Goal: Transaction & Acquisition: Book appointment/travel/reservation

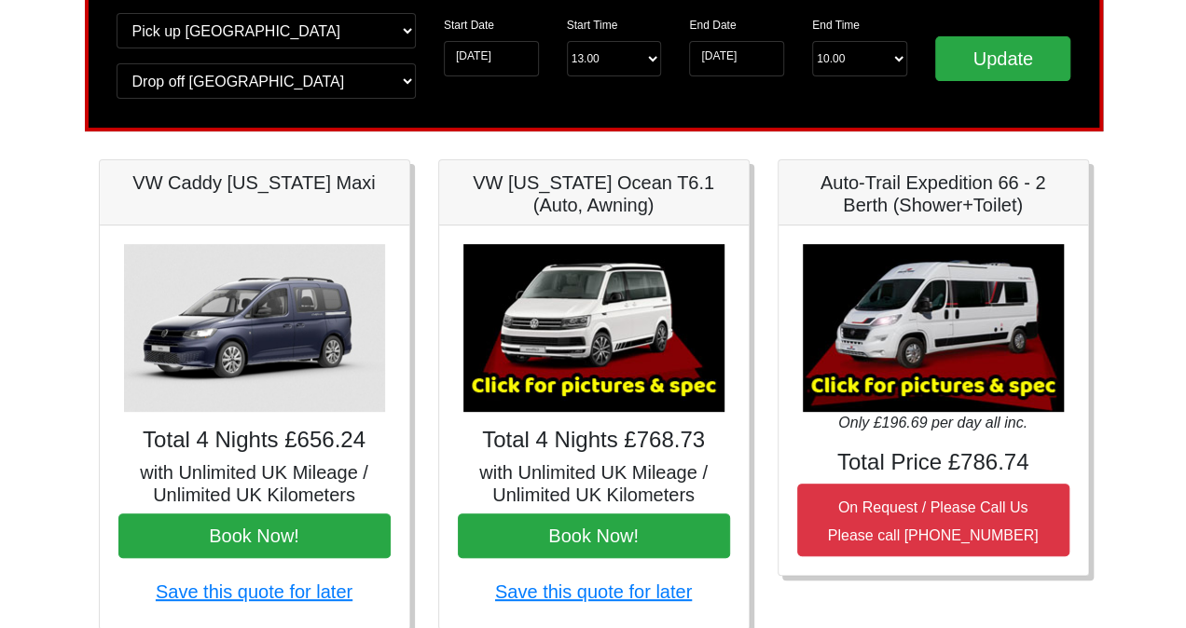
scroll to position [145, 0]
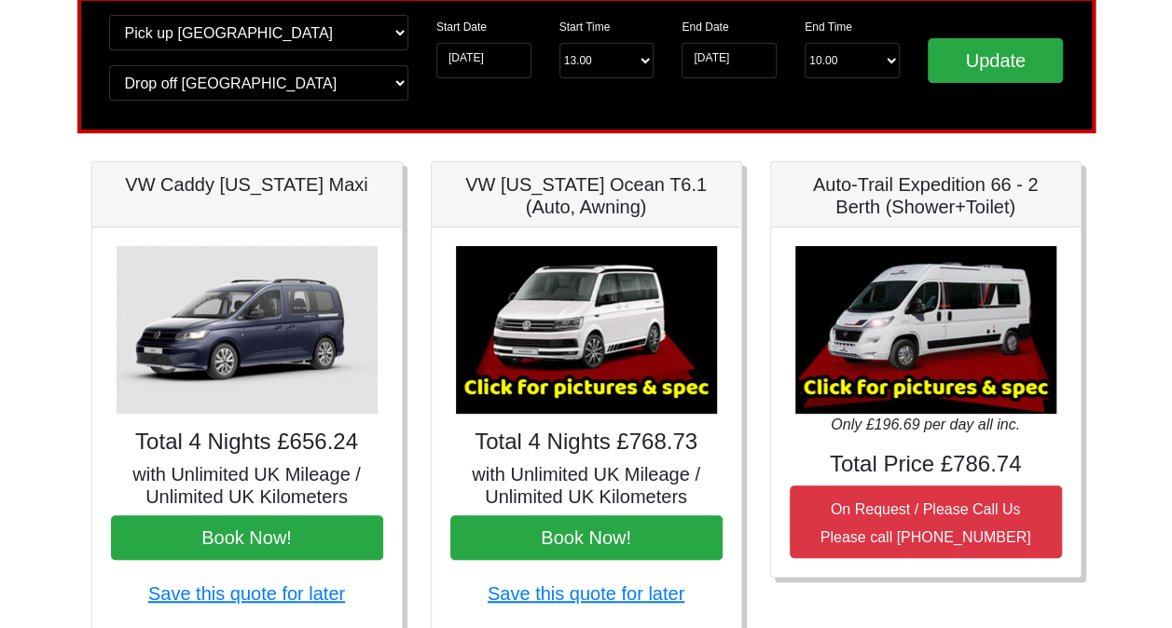
click at [565, 373] on img at bounding box center [586, 330] width 261 height 168
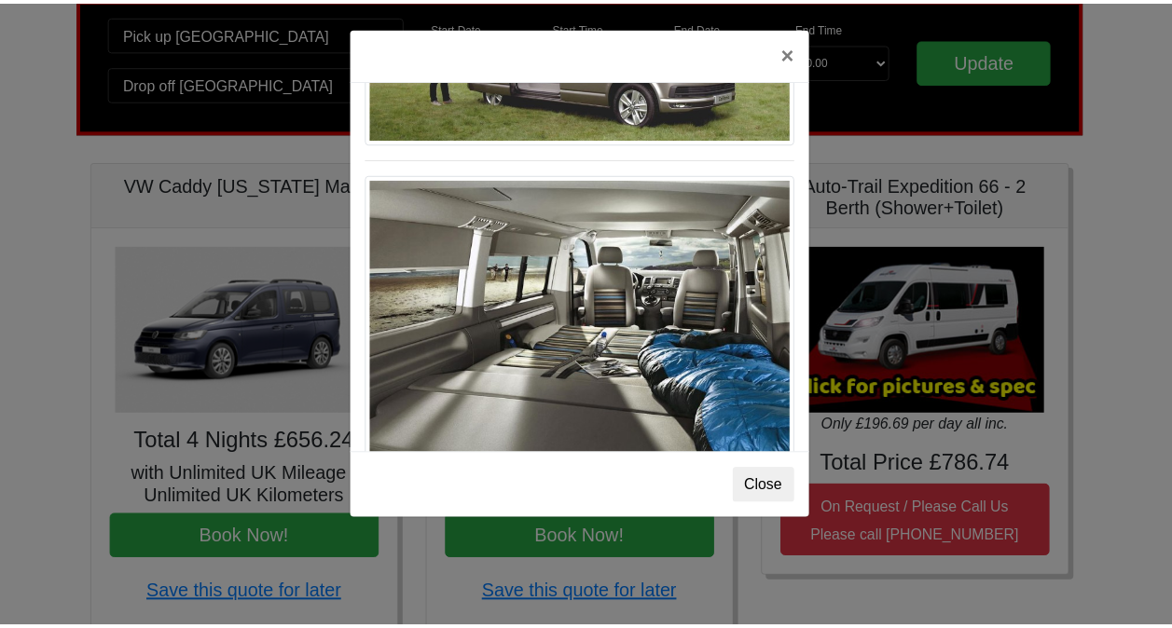
scroll to position [1956, 0]
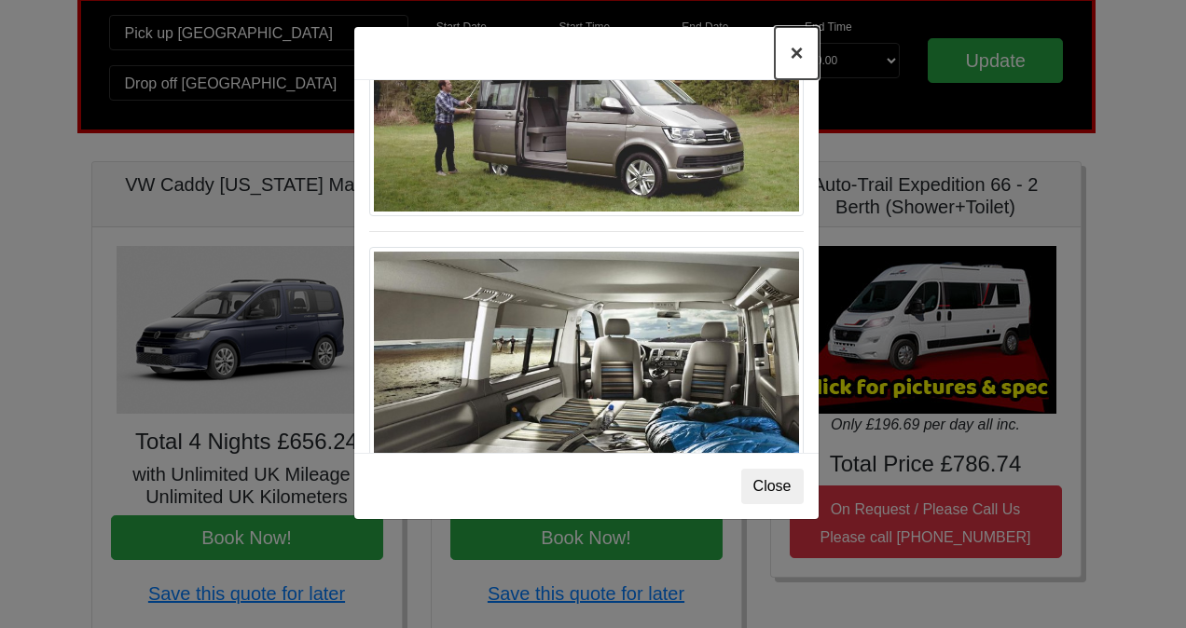
click at [799, 53] on button "×" at bounding box center [796, 53] width 43 height 52
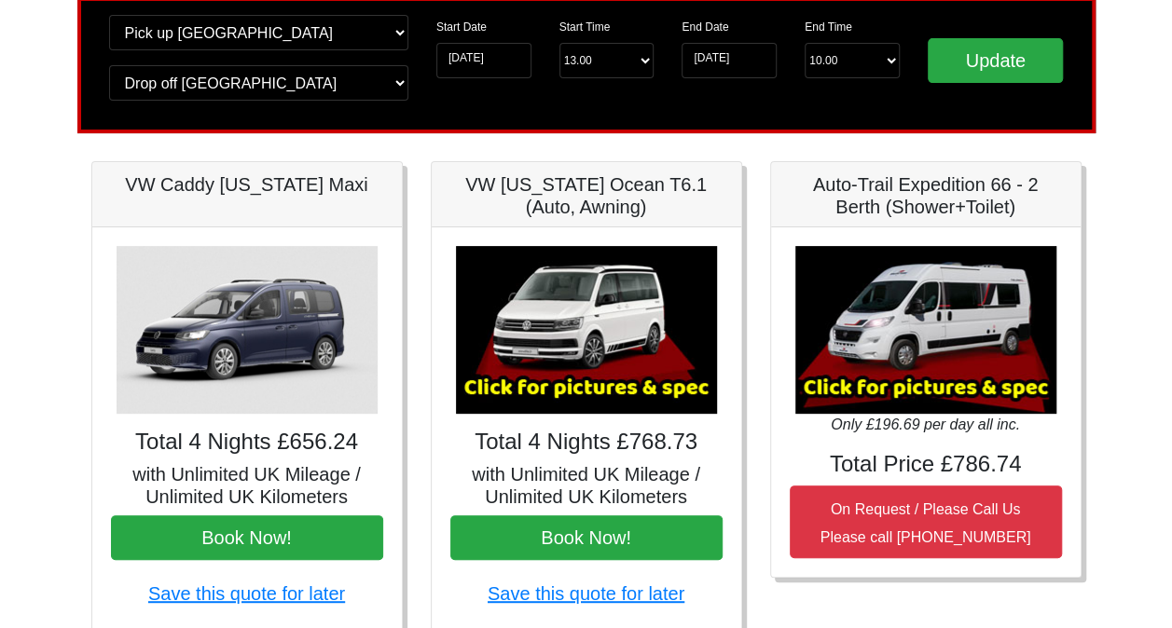
click at [862, 314] on img at bounding box center [925, 330] width 261 height 168
click at [908, 352] on img at bounding box center [925, 330] width 261 height 168
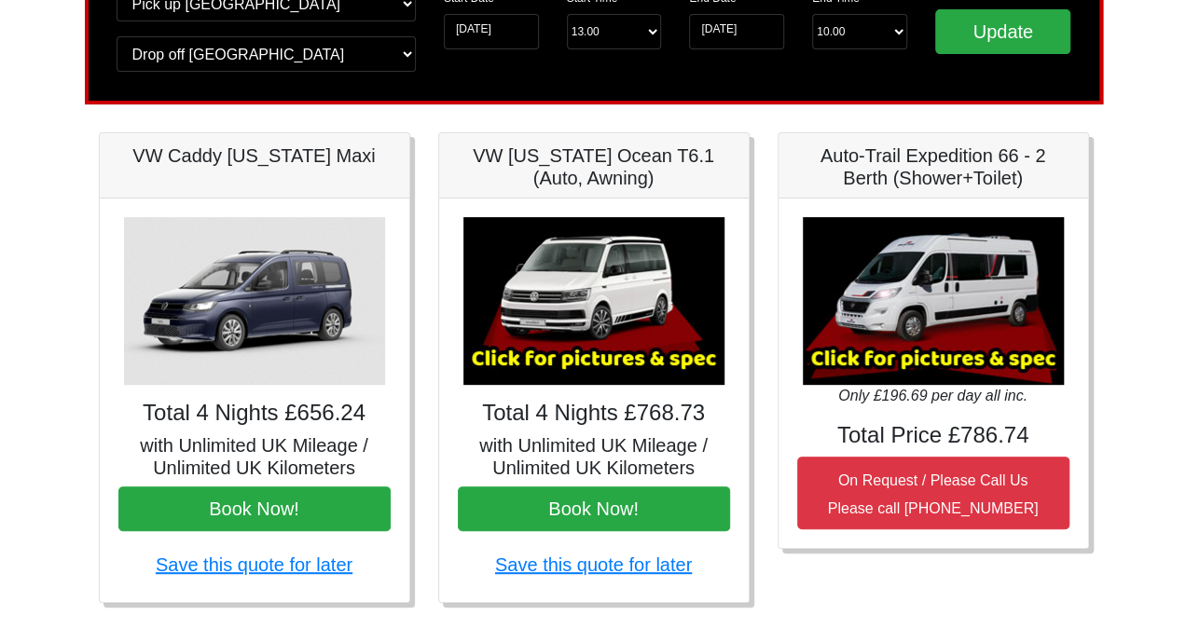
scroll to position [173, 0]
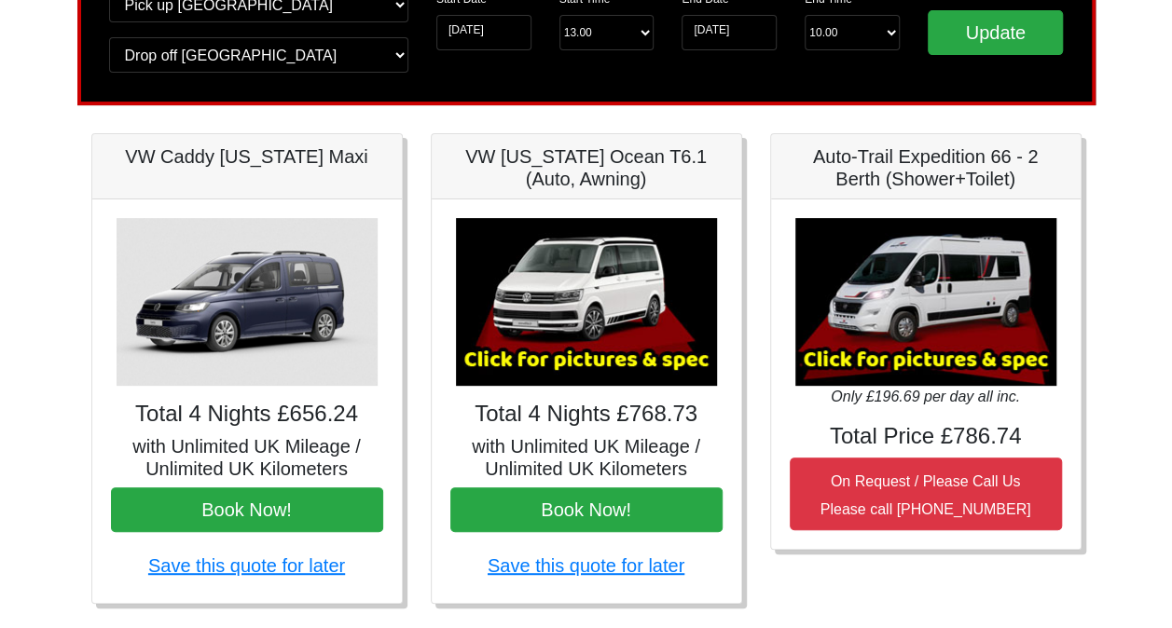
click at [580, 356] on img at bounding box center [586, 302] width 261 height 168
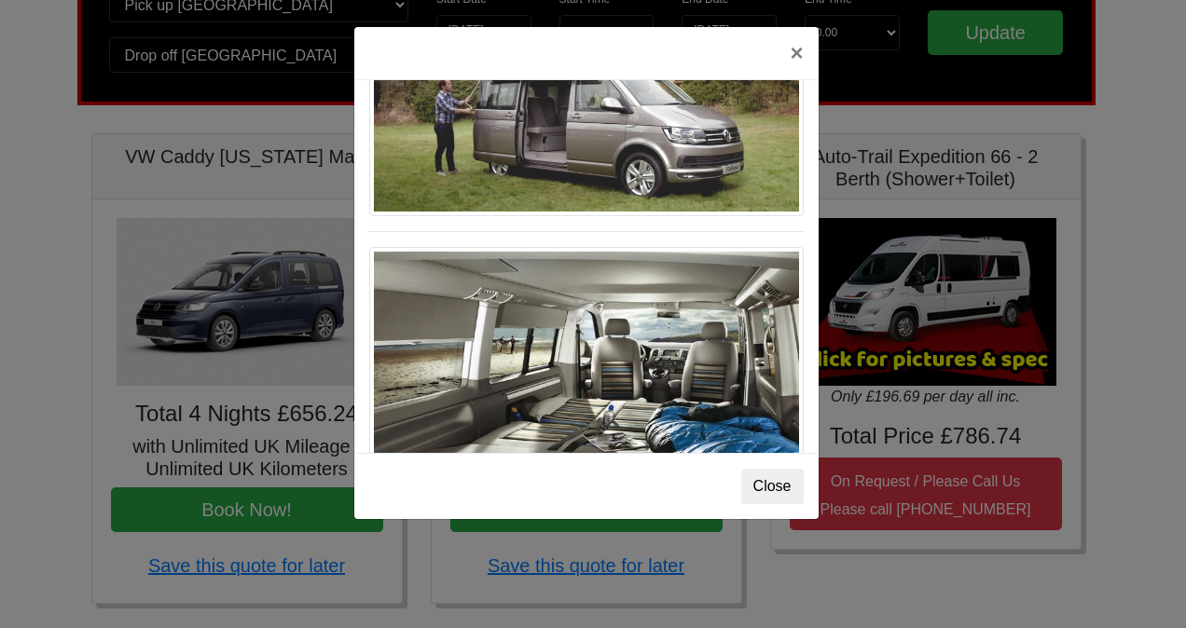
scroll to position [2029, 0]
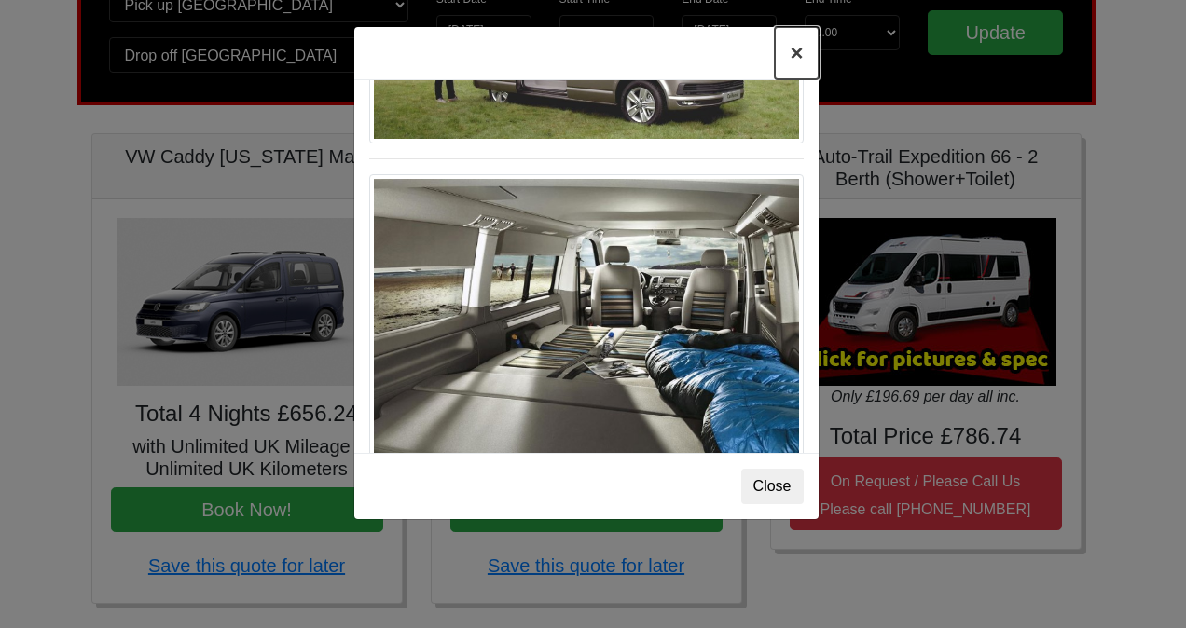
click at [793, 53] on button "×" at bounding box center [796, 53] width 43 height 52
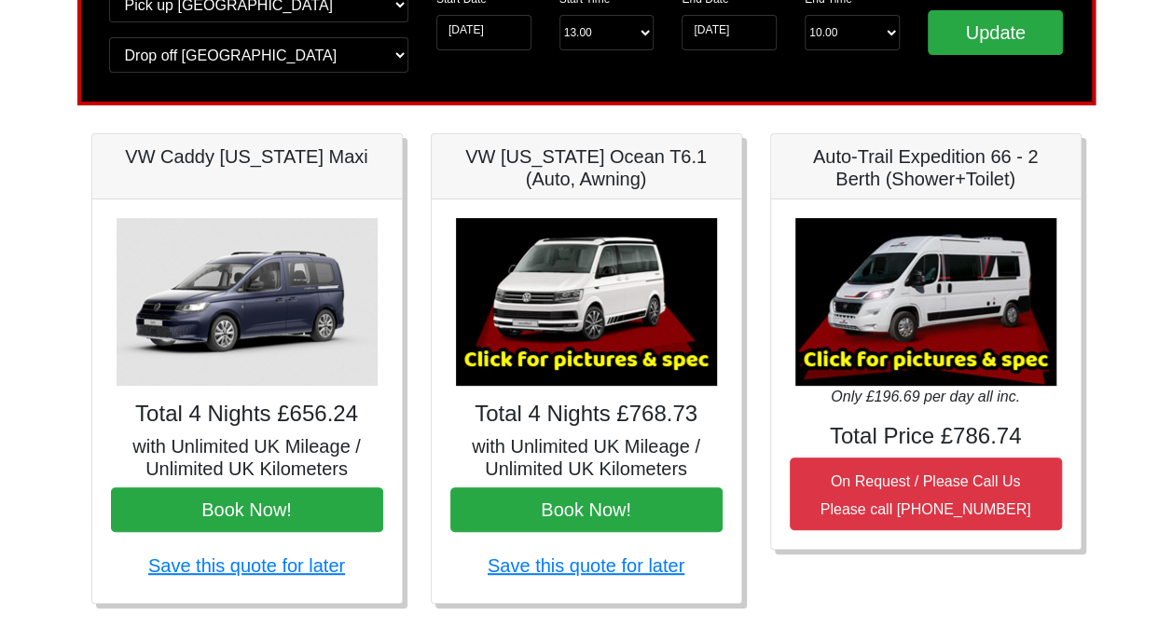
click at [598, 345] on img at bounding box center [586, 302] width 261 height 168
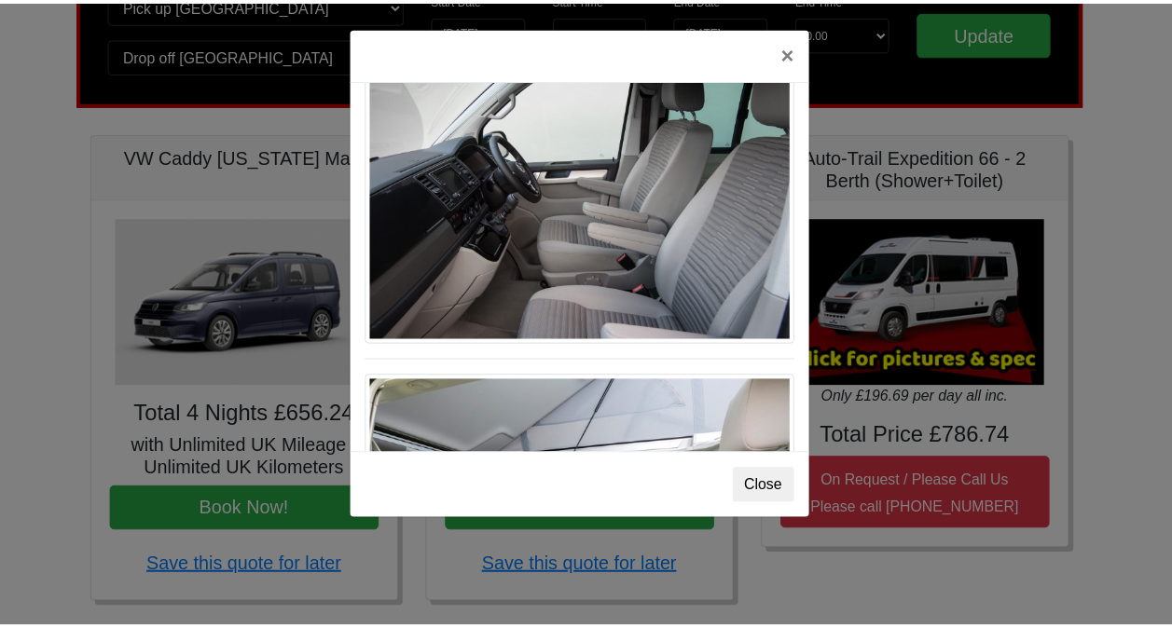
scroll to position [1192, 0]
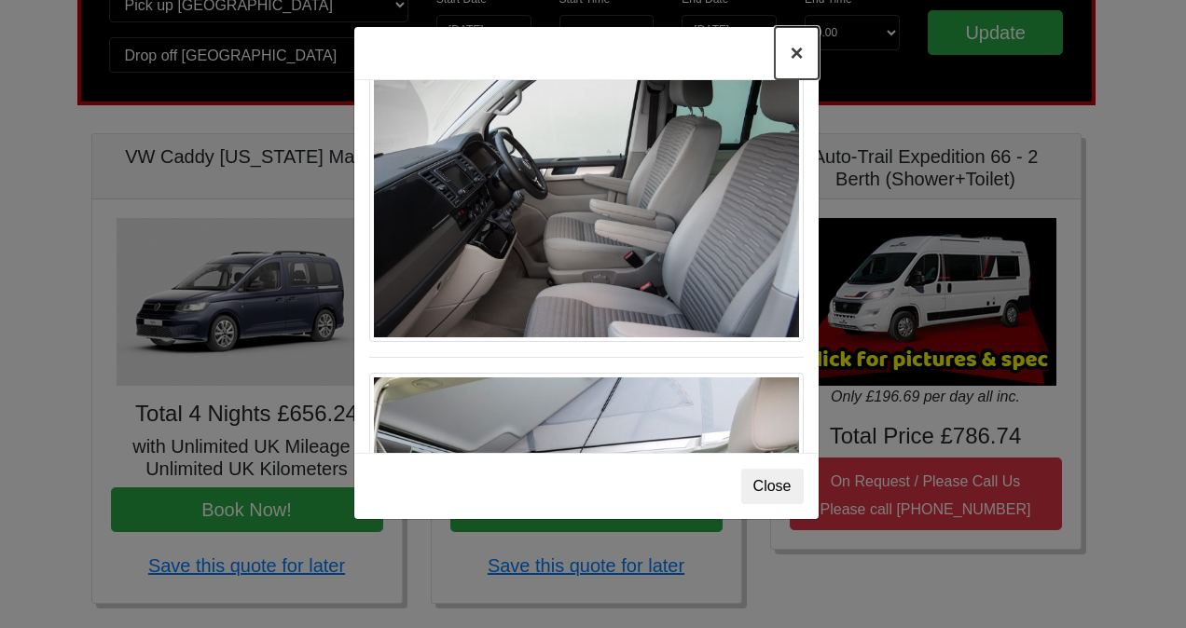
click at [800, 56] on button "×" at bounding box center [796, 53] width 43 height 52
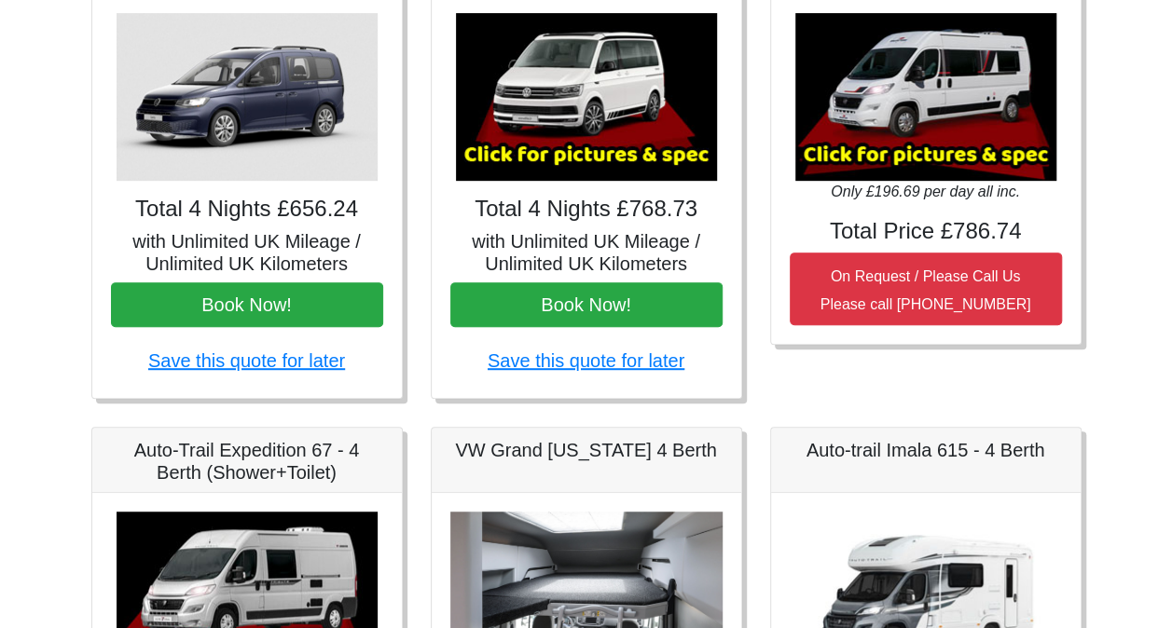
scroll to position [375, 0]
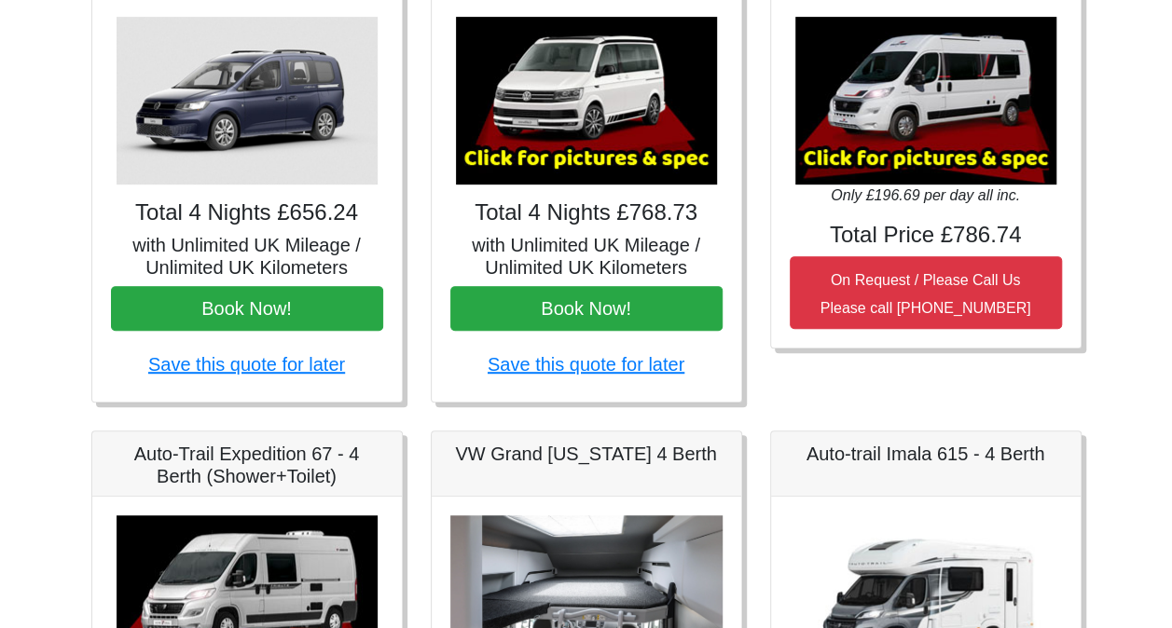
click at [903, 131] on img at bounding box center [925, 101] width 261 height 168
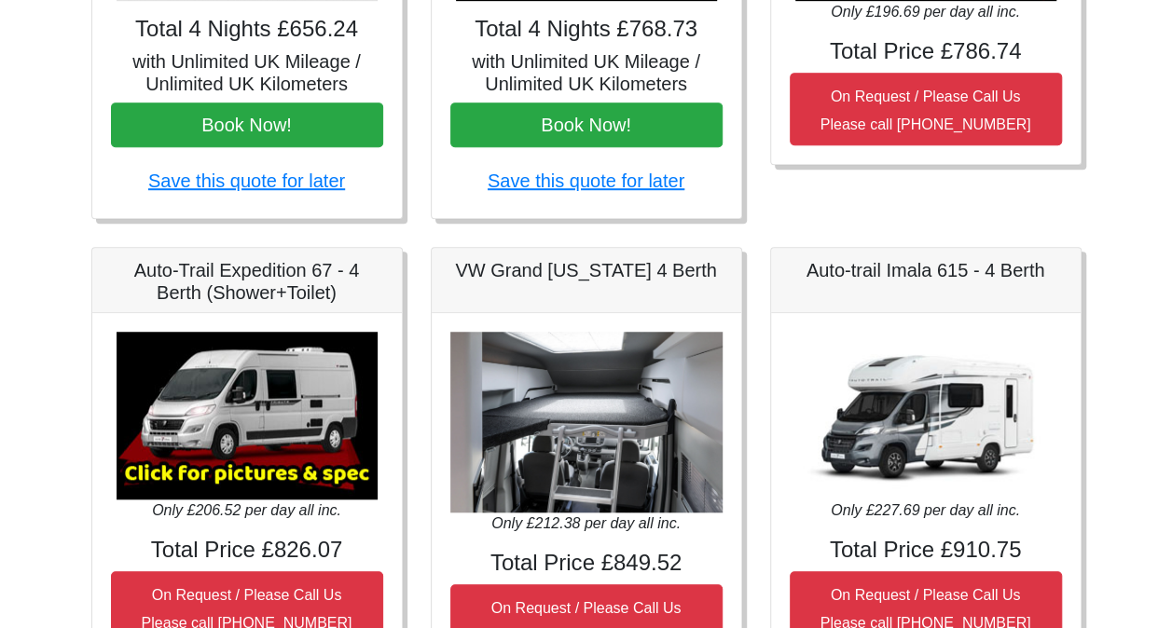
scroll to position [564, 0]
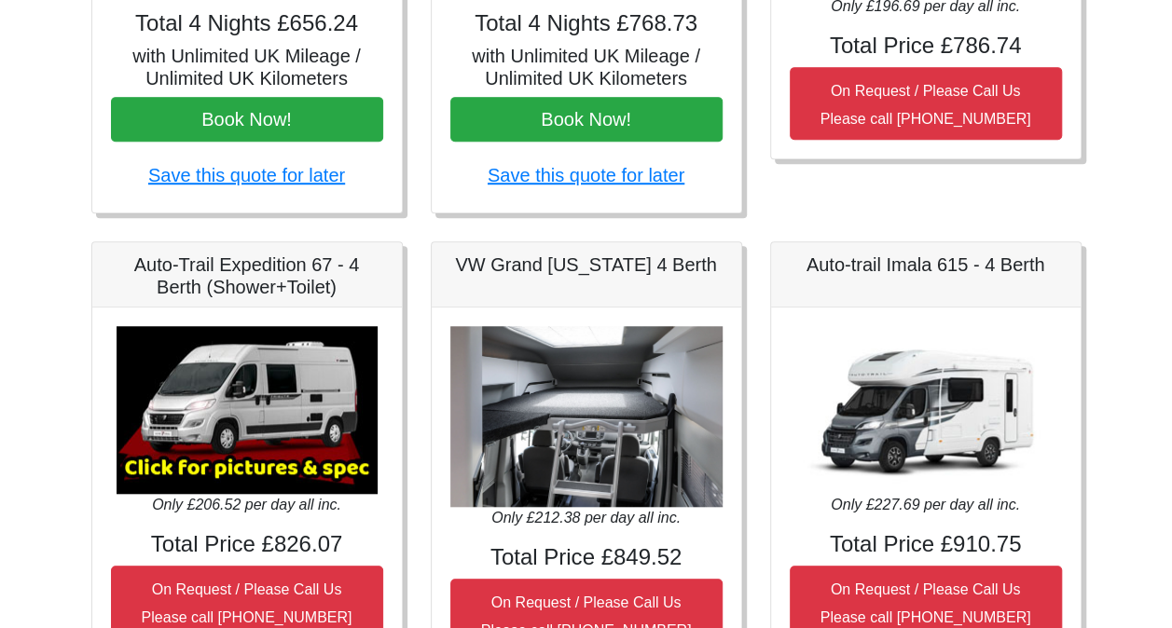
click at [244, 462] on img at bounding box center [247, 410] width 261 height 168
click at [214, 284] on h5 "Auto-Trail Expedition 67 - 4 Berth (Shower+Toilet)" at bounding box center [247, 276] width 272 height 45
click at [563, 358] on img at bounding box center [586, 417] width 272 height 182
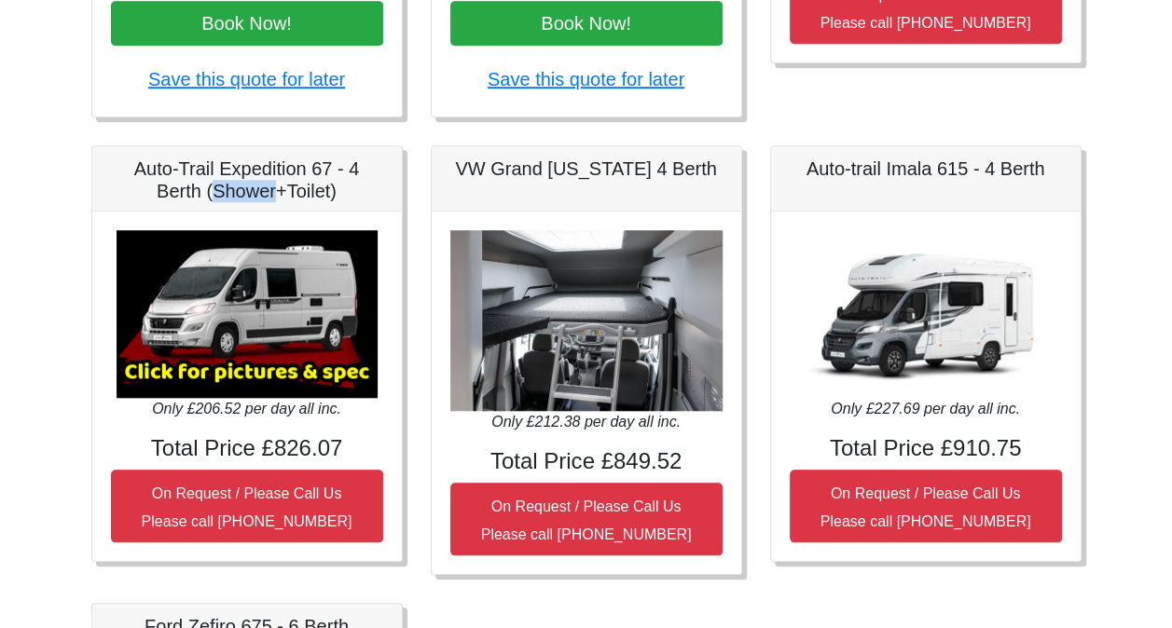
scroll to position [661, 0]
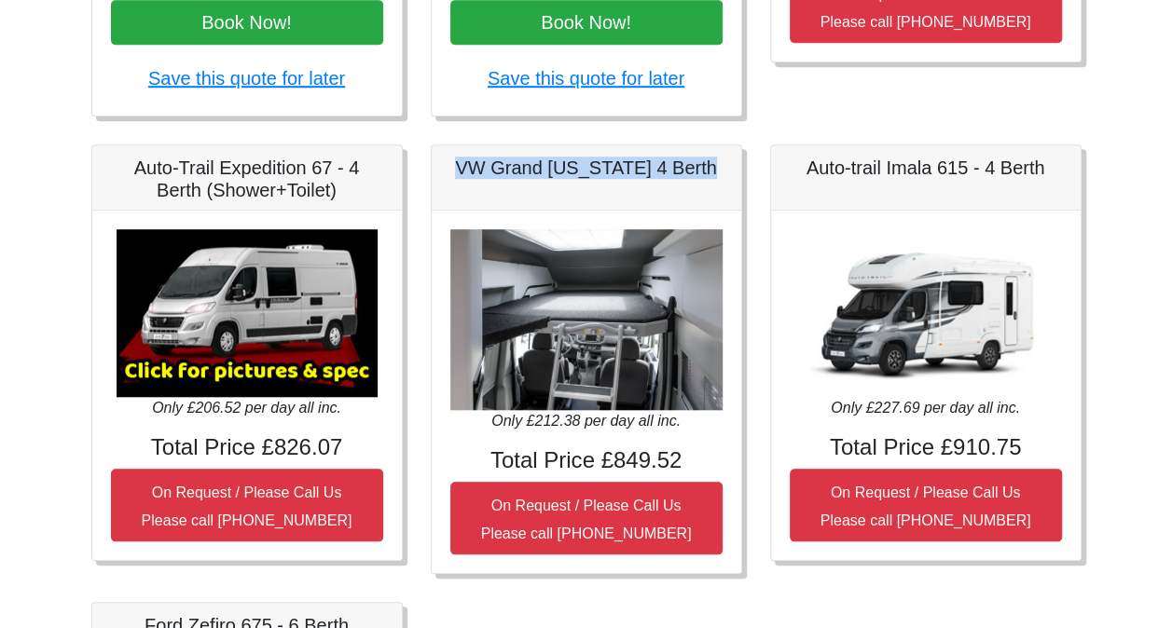
drag, startPoint x: 471, startPoint y: 167, endPoint x: 705, endPoint y: 178, distance: 234.3
click at [705, 178] on div "VW Grand California 4 Berth" at bounding box center [587, 177] width 310 height 65
drag, startPoint x: 705, startPoint y: 178, endPoint x: 679, endPoint y: 175, distance: 26.3
copy h5 "VW Grand California 4 Berth"
click at [712, 185] on div "VW Grand California 4 Berth" at bounding box center [587, 177] width 310 height 65
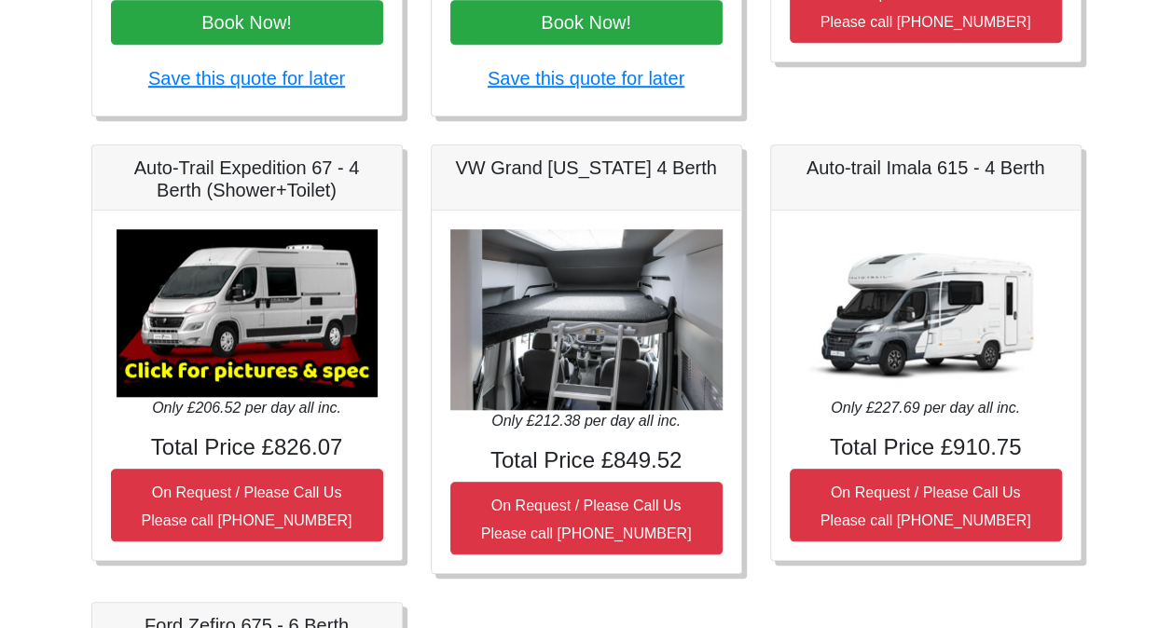
click at [651, 157] on h5 "VW Grand California 4 Berth" at bounding box center [586, 168] width 272 height 22
drag, startPoint x: 651, startPoint y: 157, endPoint x: 632, endPoint y: 162, distance: 19.5
copy div "VW Grand California 4 Berth"
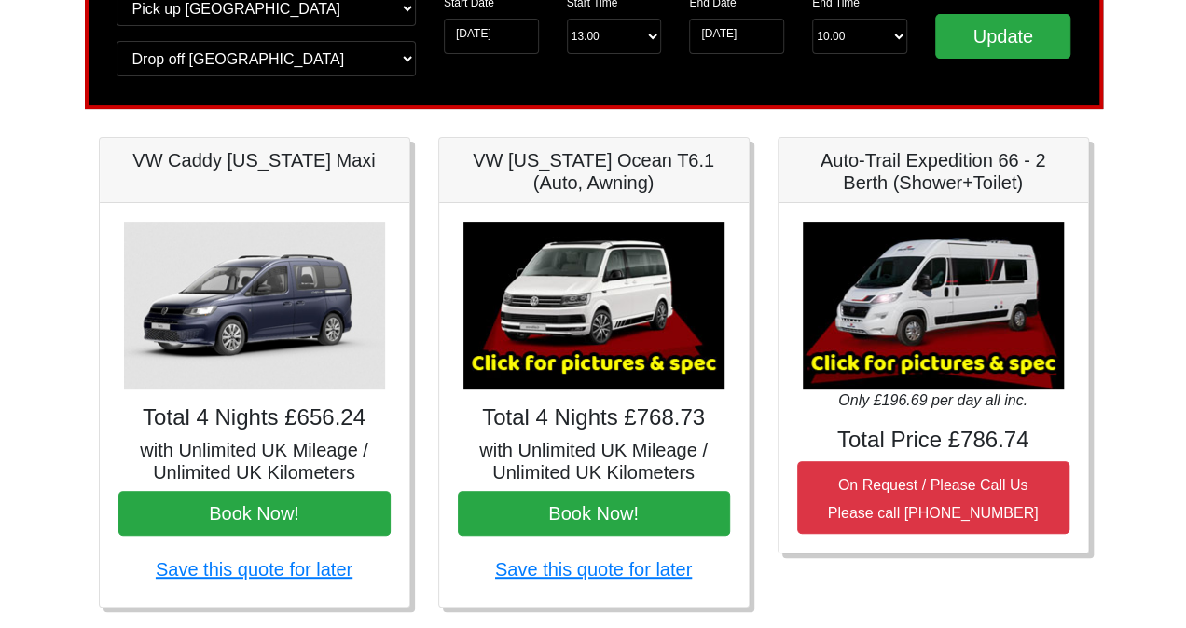
scroll to position [168, 0]
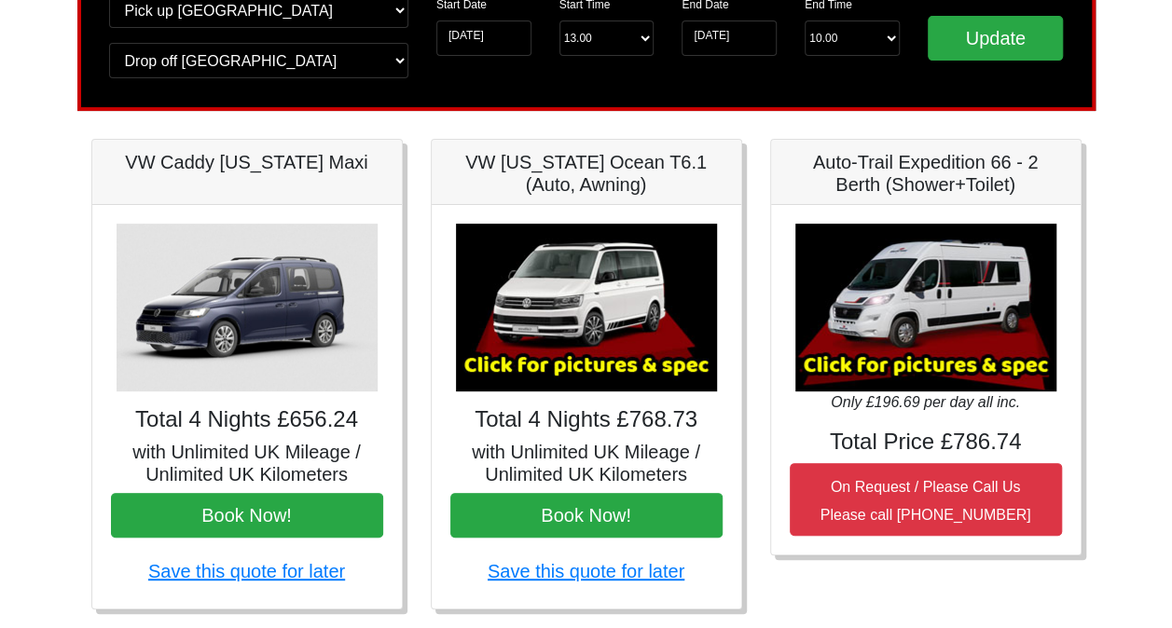
click at [586, 324] on img at bounding box center [586, 308] width 261 height 168
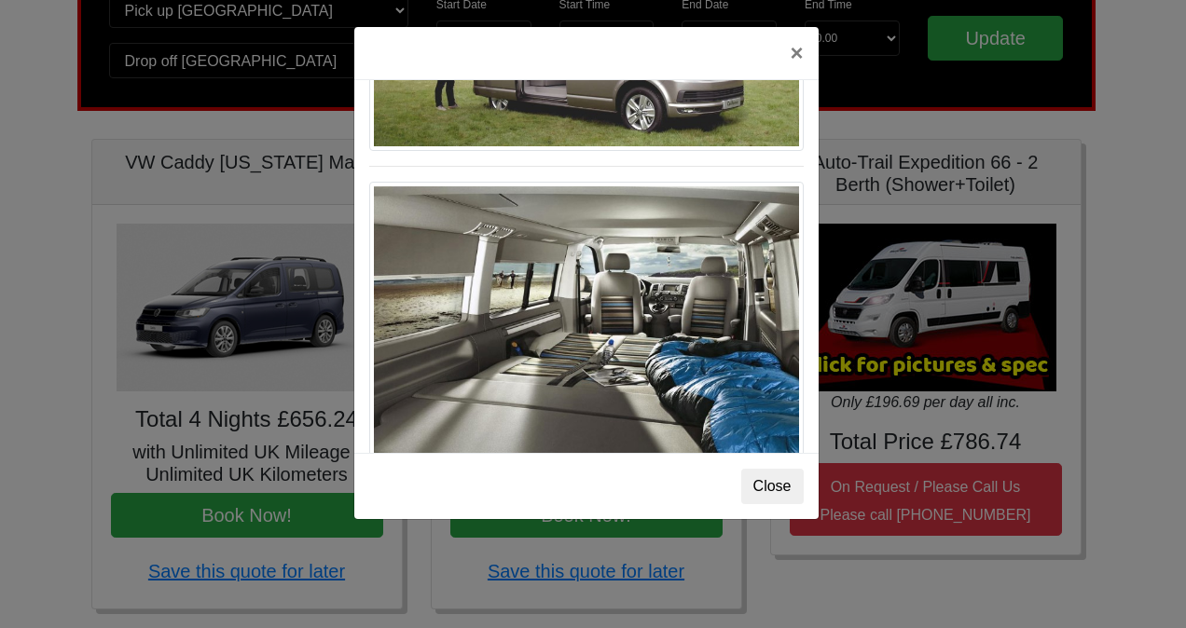
scroll to position [2029, 0]
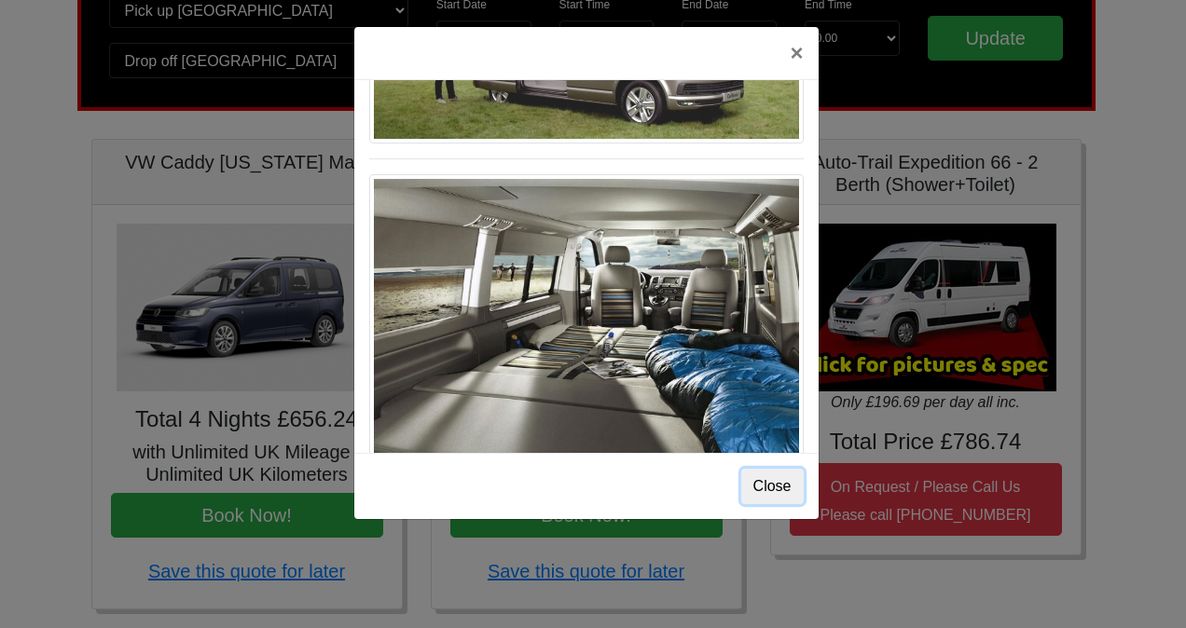
click at [763, 476] on button "Close" at bounding box center [772, 486] width 62 height 35
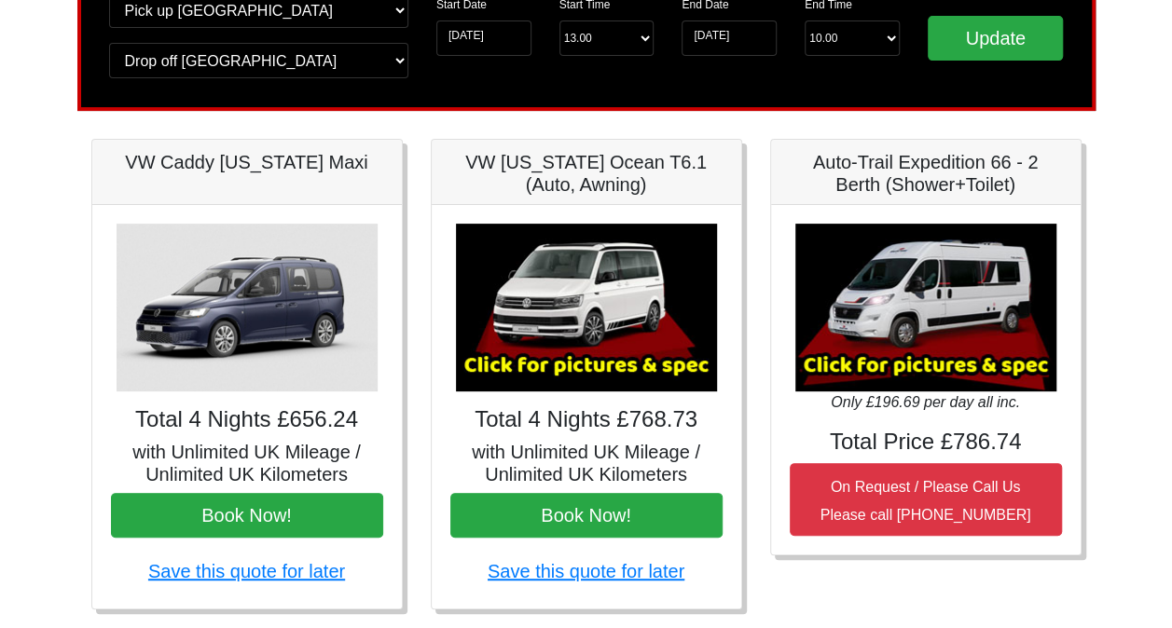
click at [572, 315] on img at bounding box center [586, 308] width 261 height 168
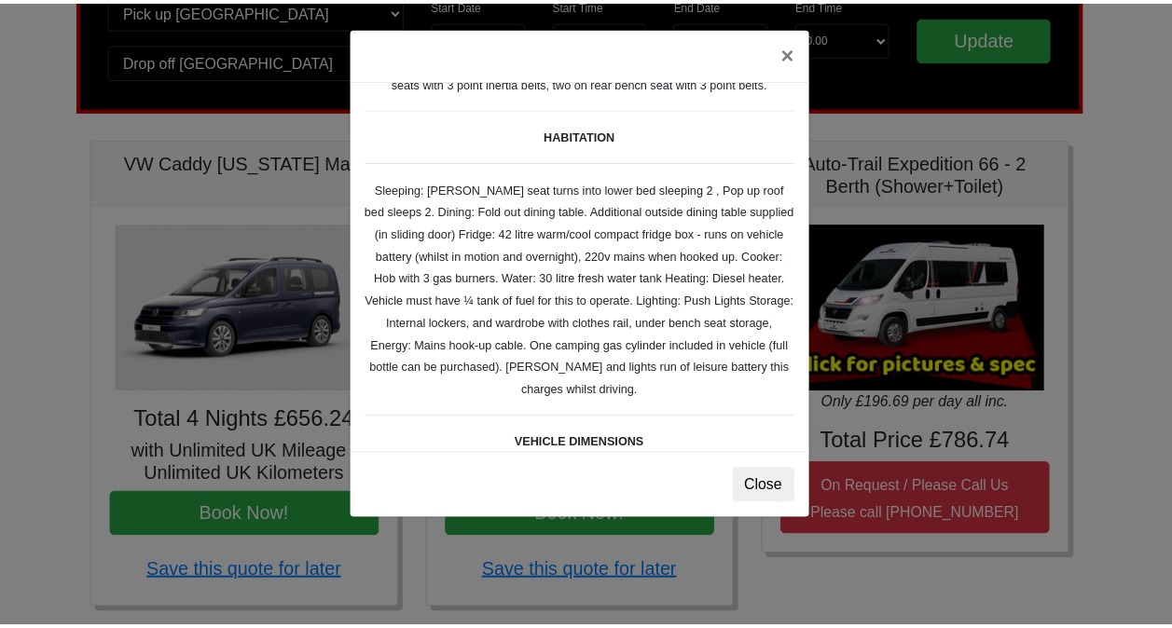
scroll to position [201, 0]
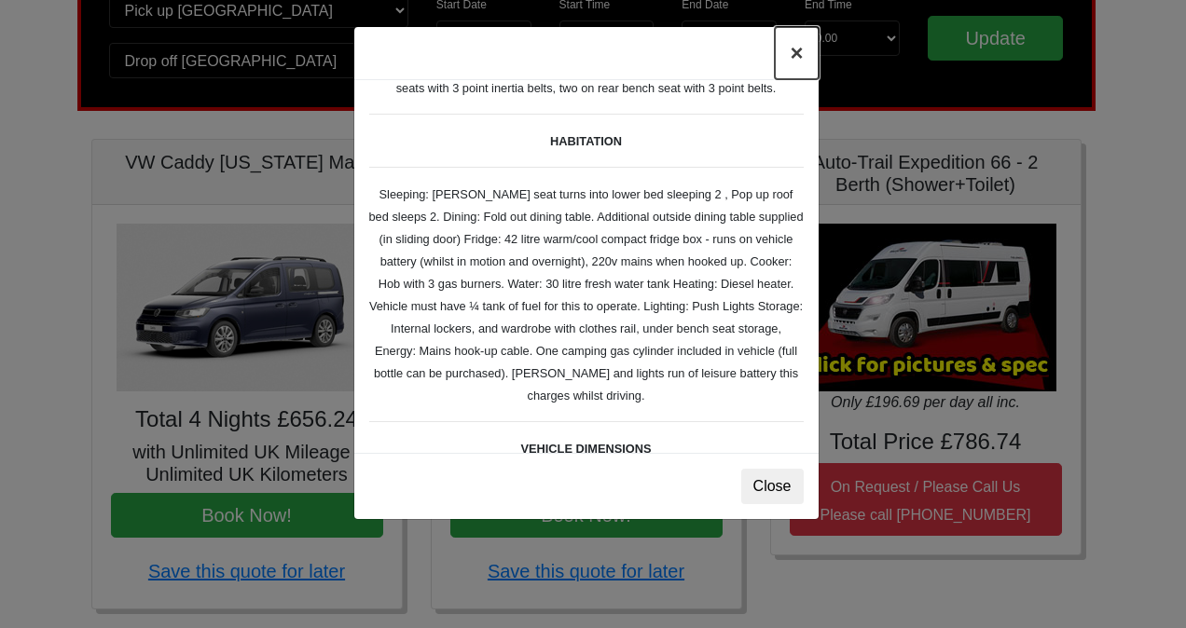
click at [795, 54] on button "×" at bounding box center [796, 53] width 43 height 52
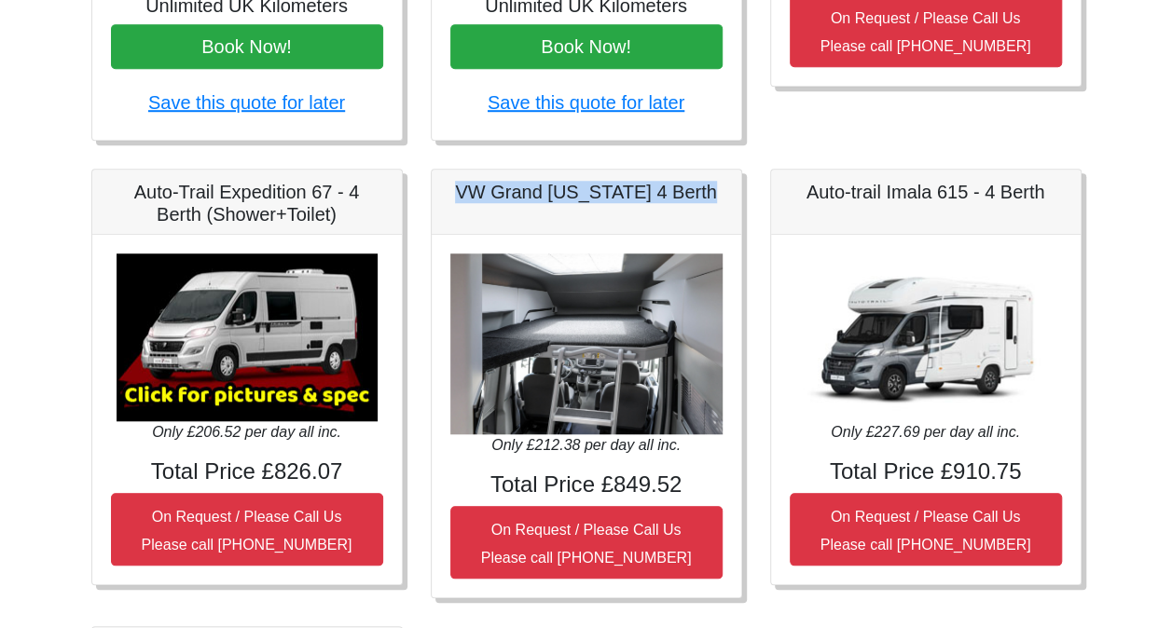
scroll to position [642, 0]
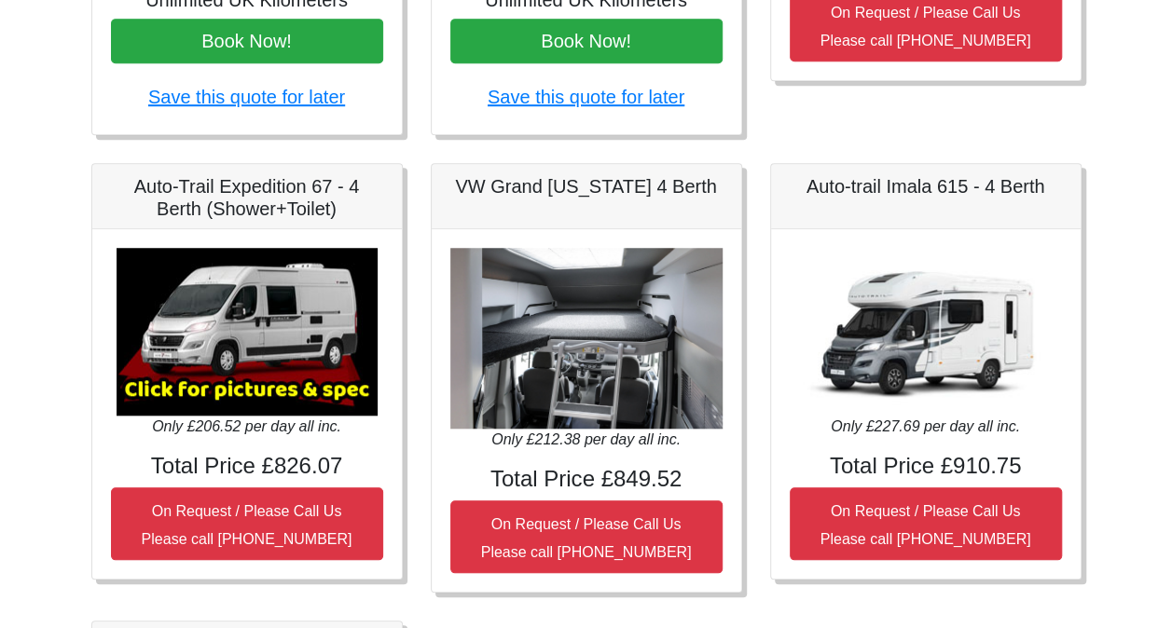
click at [19, 311] on body "CENTRAL RESERVATIONS FOR ALL ENQUIRIES 00 44 ( 0 ) 1942 778899 Easicampers Book…" at bounding box center [586, 234] width 1172 height 1753
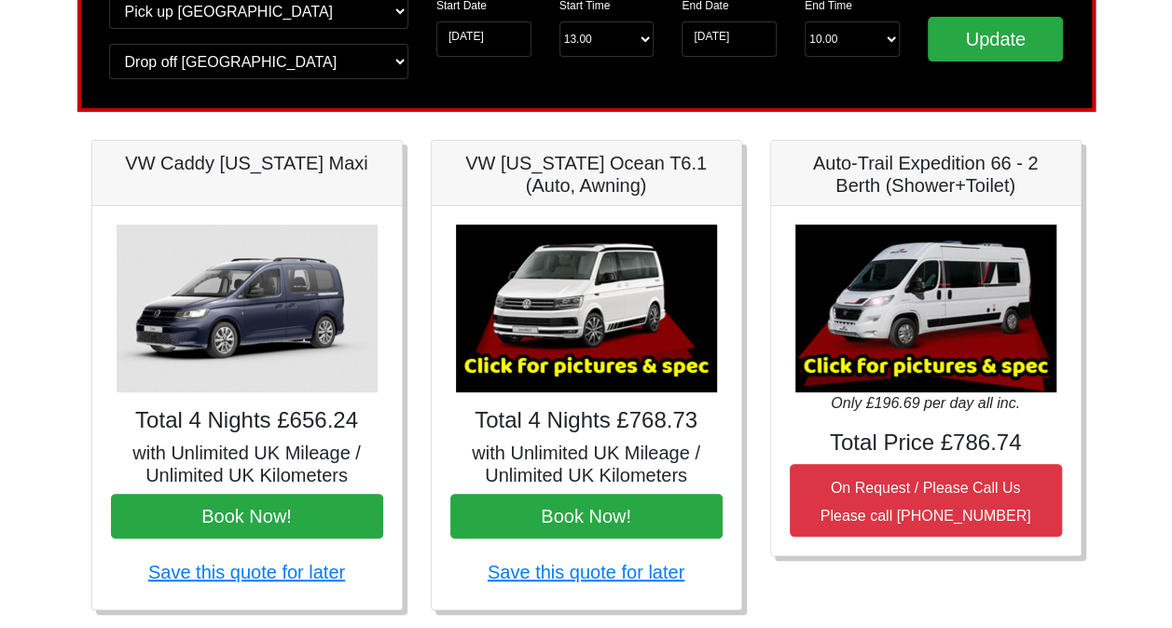
scroll to position [230, 0]
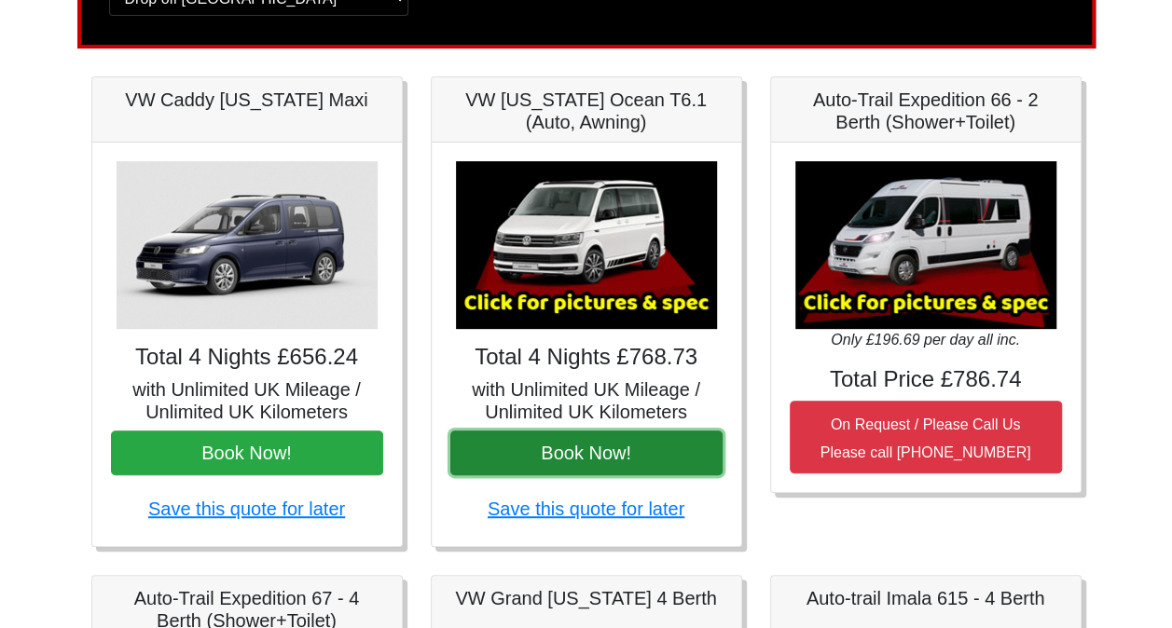
click at [508, 447] on button "Book Now!" at bounding box center [586, 453] width 272 height 45
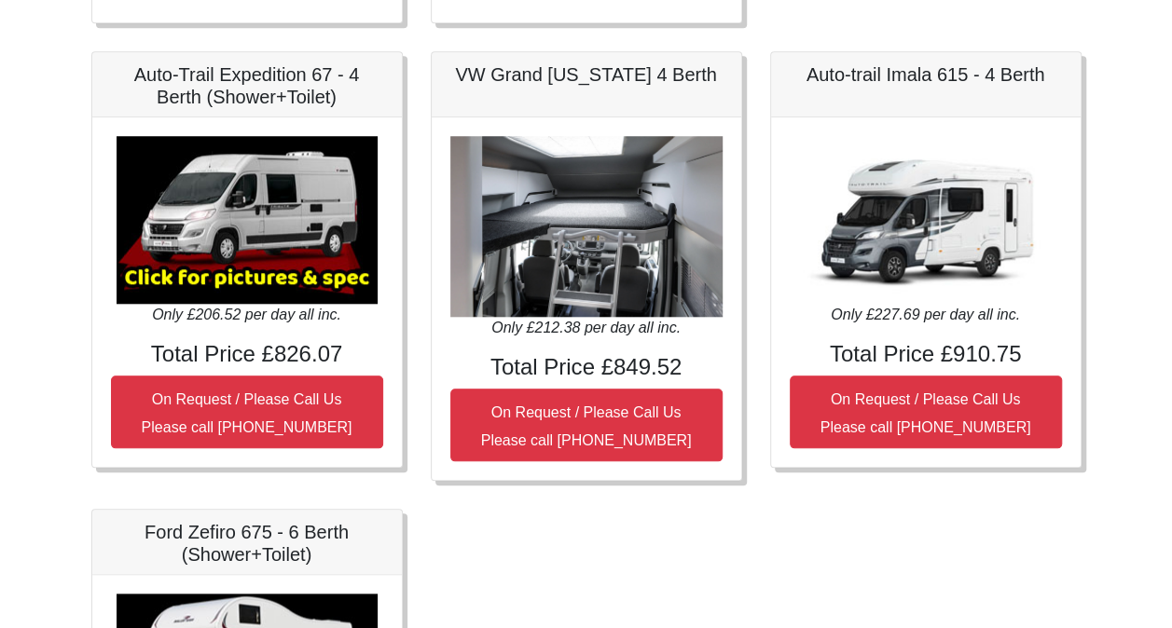
scroll to position [753, 0]
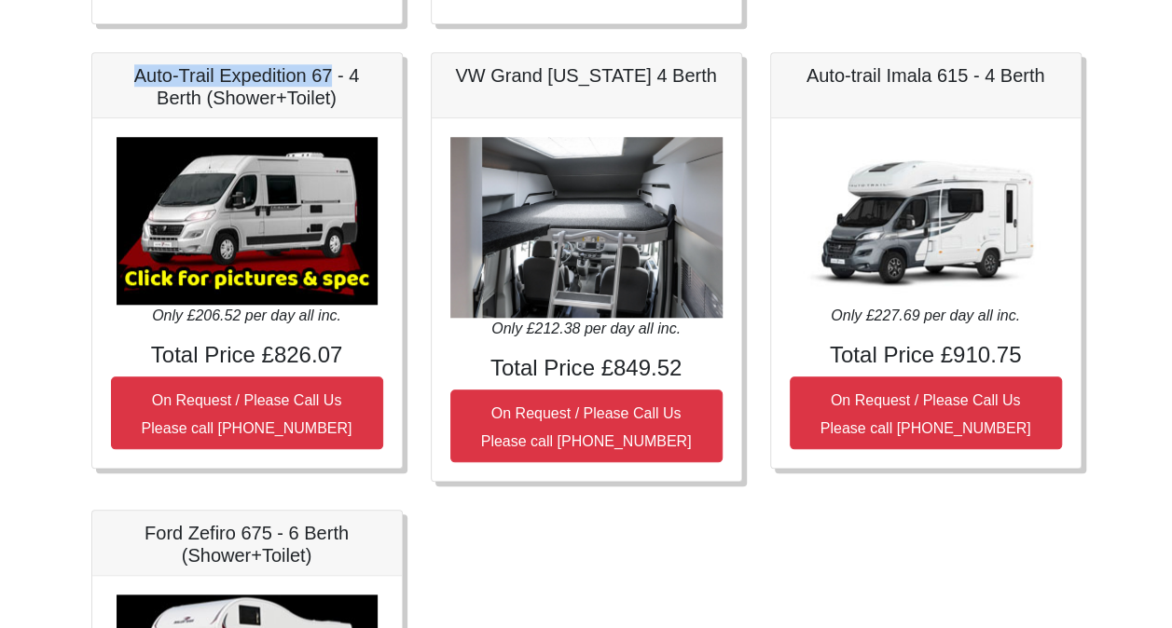
drag, startPoint x: 131, startPoint y: 76, endPoint x: 333, endPoint y: 80, distance: 202.4
click at [333, 80] on h5 "Auto-Trail Expedition 67 - 4 Berth (Shower+Toilet)" at bounding box center [247, 86] width 272 height 45
drag, startPoint x: 333, startPoint y: 80, endPoint x: 324, endPoint y: 82, distance: 9.5
copy h5 "Auto-Trail Expedition 67"
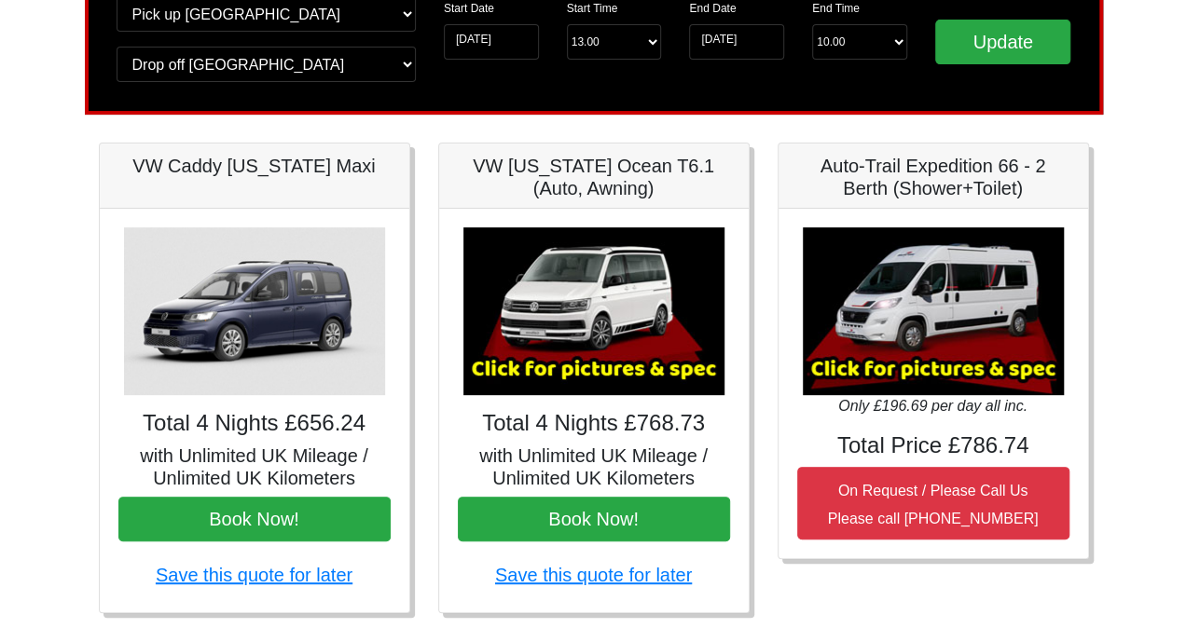
scroll to position [163, 0]
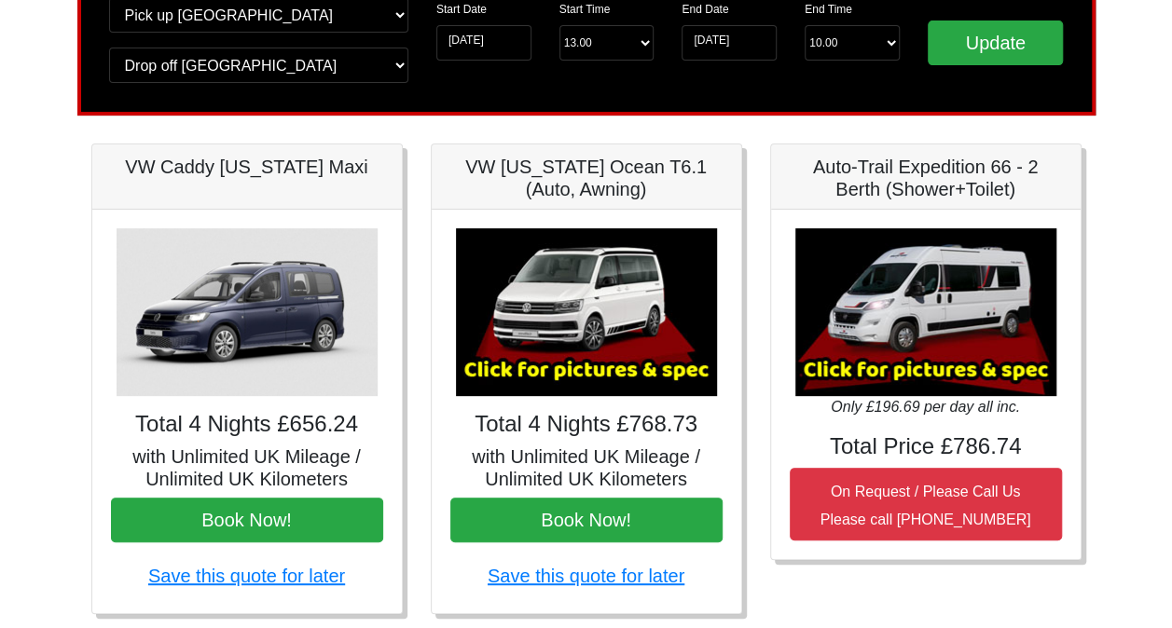
click at [577, 298] on img at bounding box center [586, 312] width 261 height 168
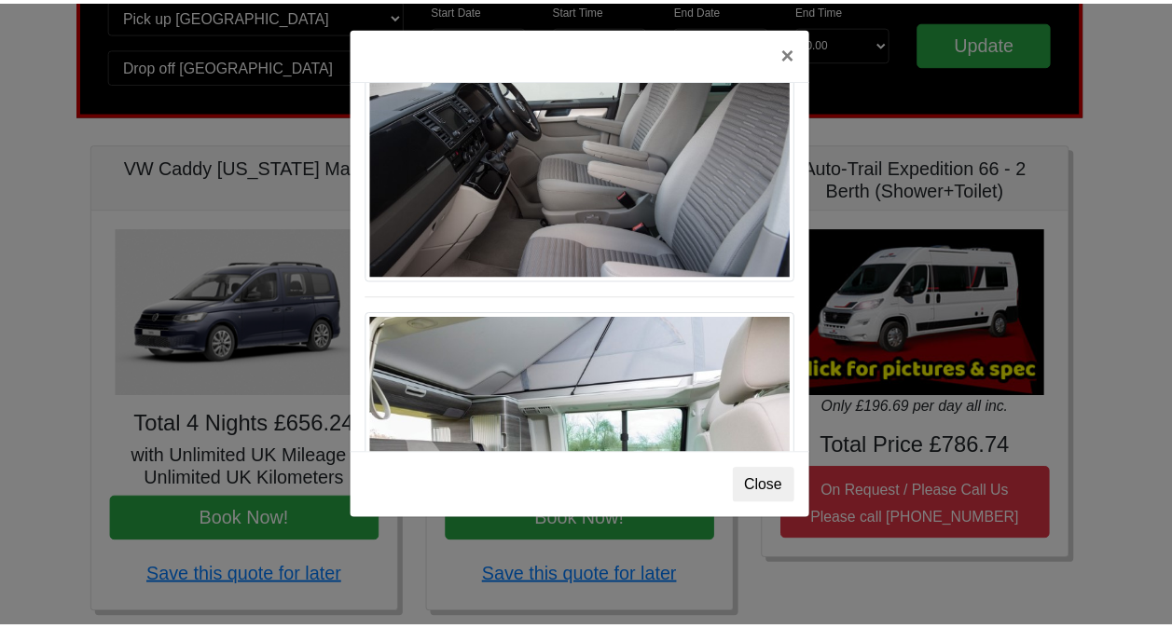
scroll to position [1251, 0]
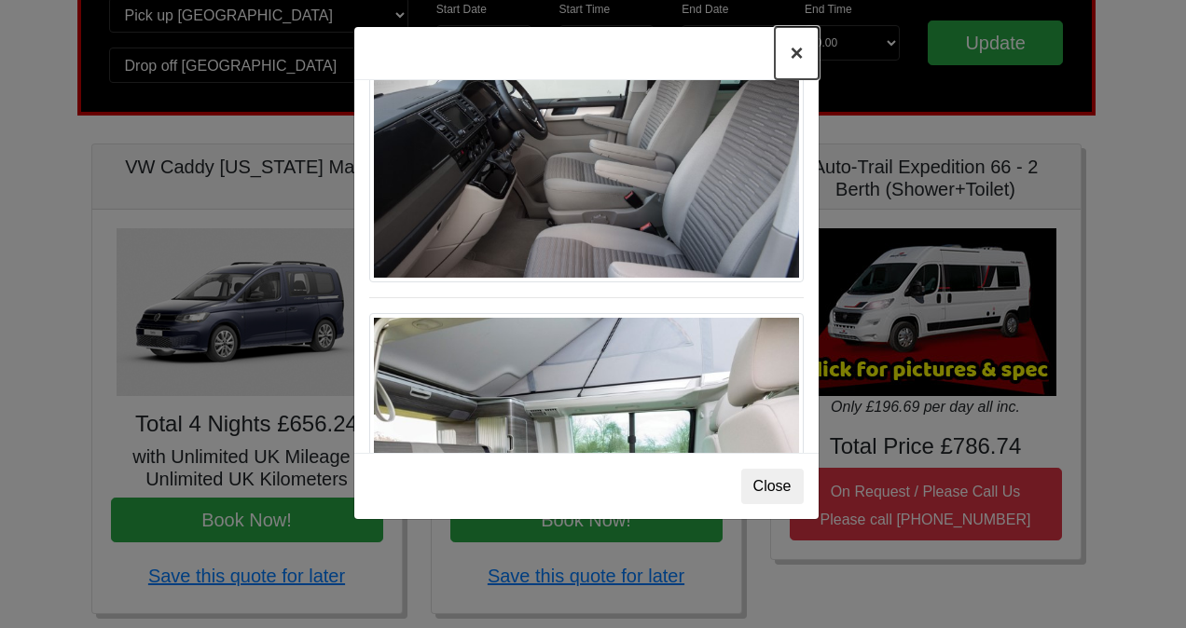
click at [796, 55] on button "×" at bounding box center [796, 53] width 43 height 52
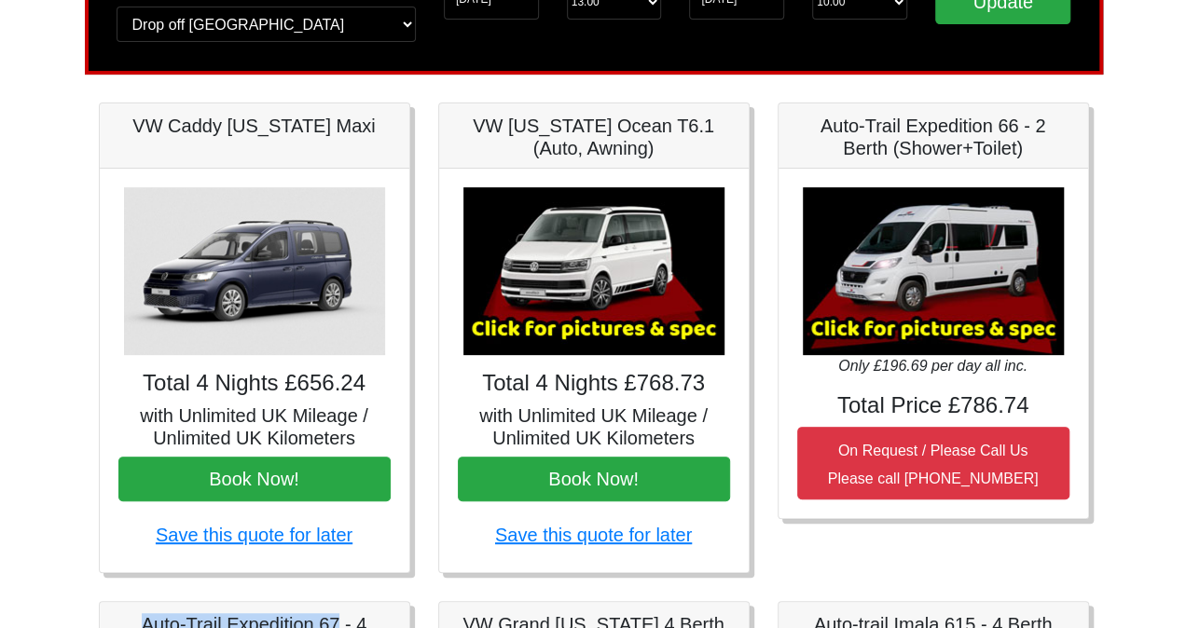
scroll to position [214, 0]
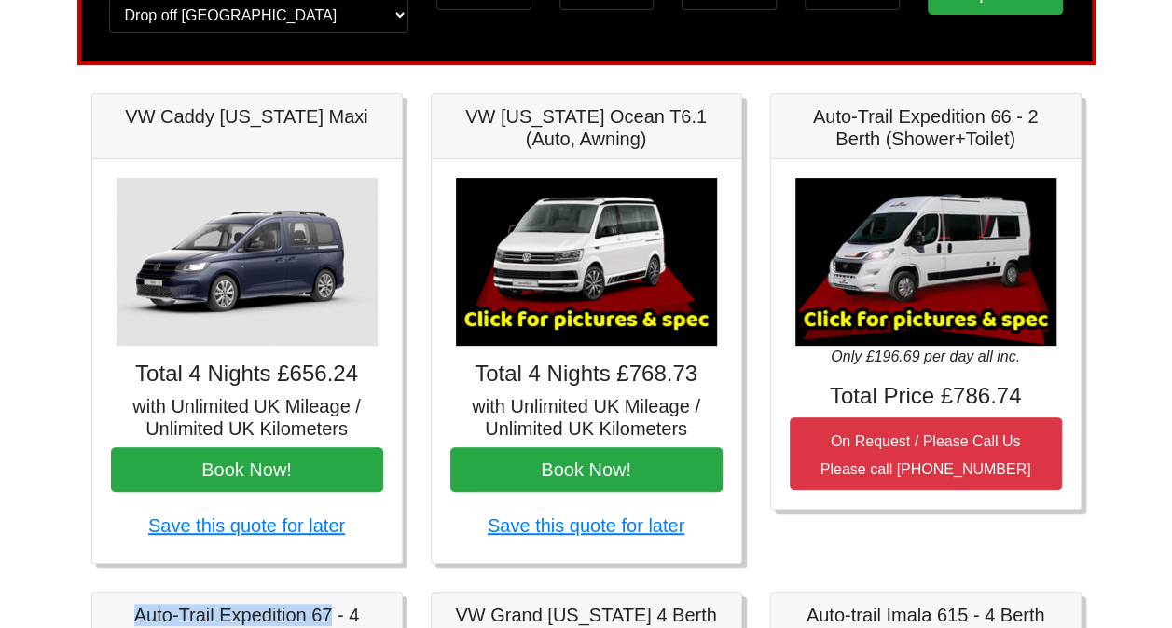
click at [524, 282] on img at bounding box center [586, 262] width 261 height 168
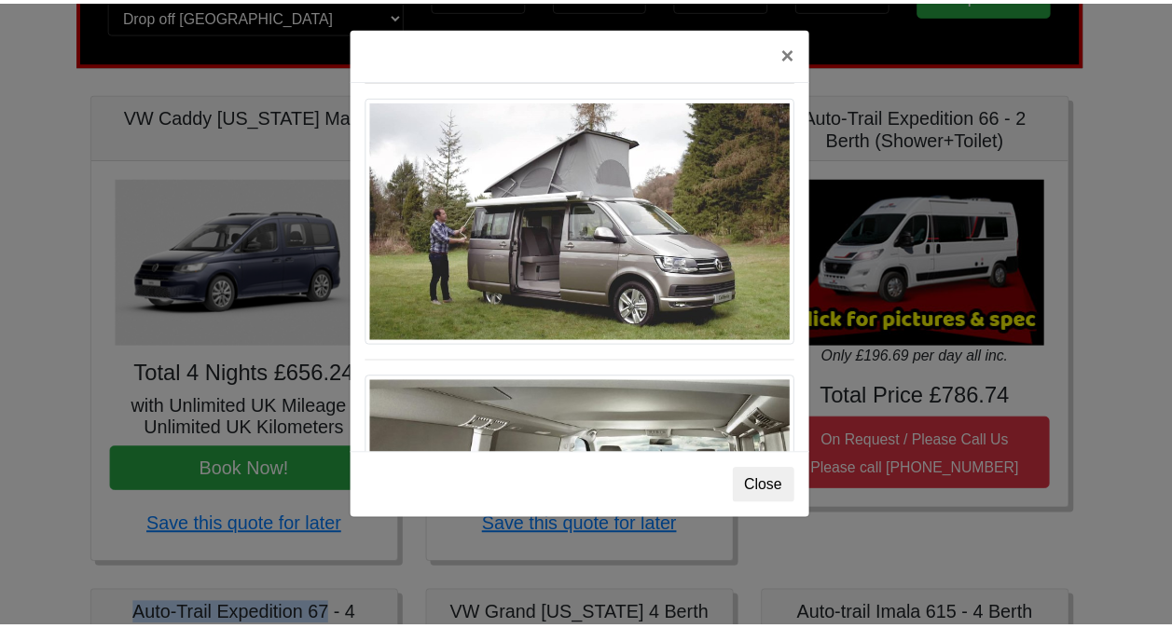
scroll to position [1826, 0]
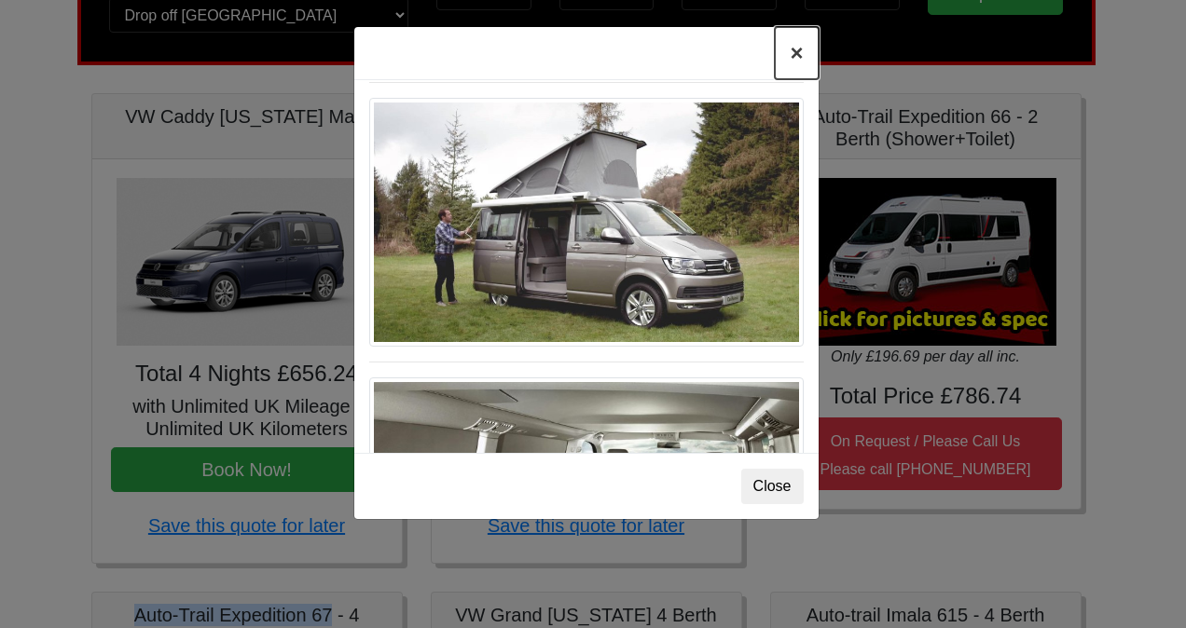
click at [797, 56] on button "×" at bounding box center [796, 53] width 43 height 52
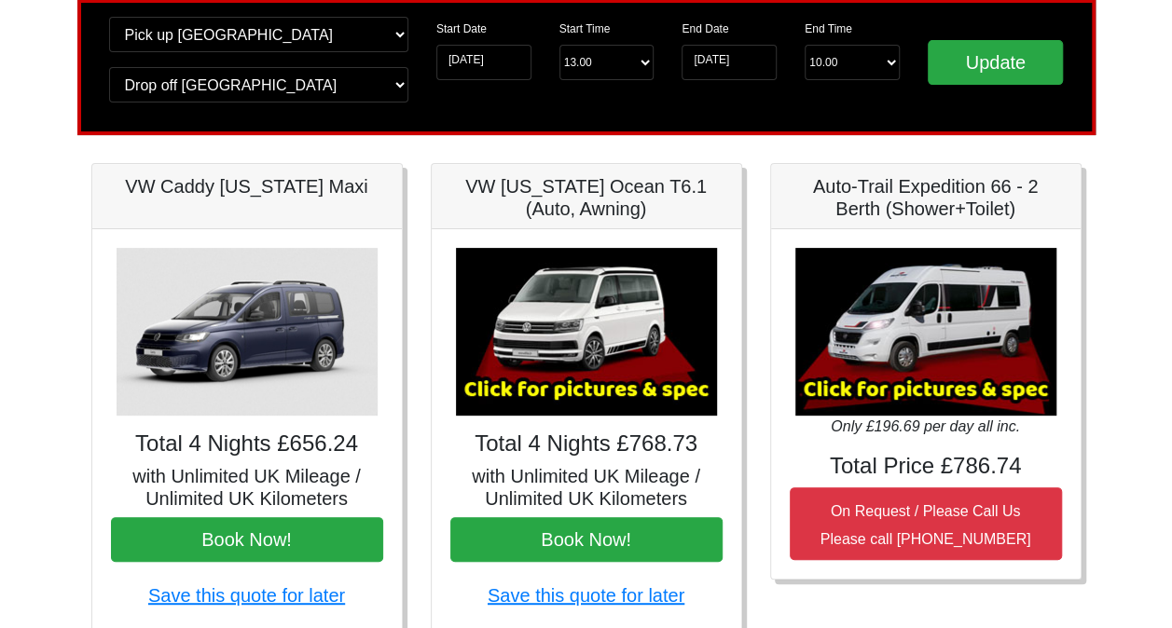
scroll to position [145, 0]
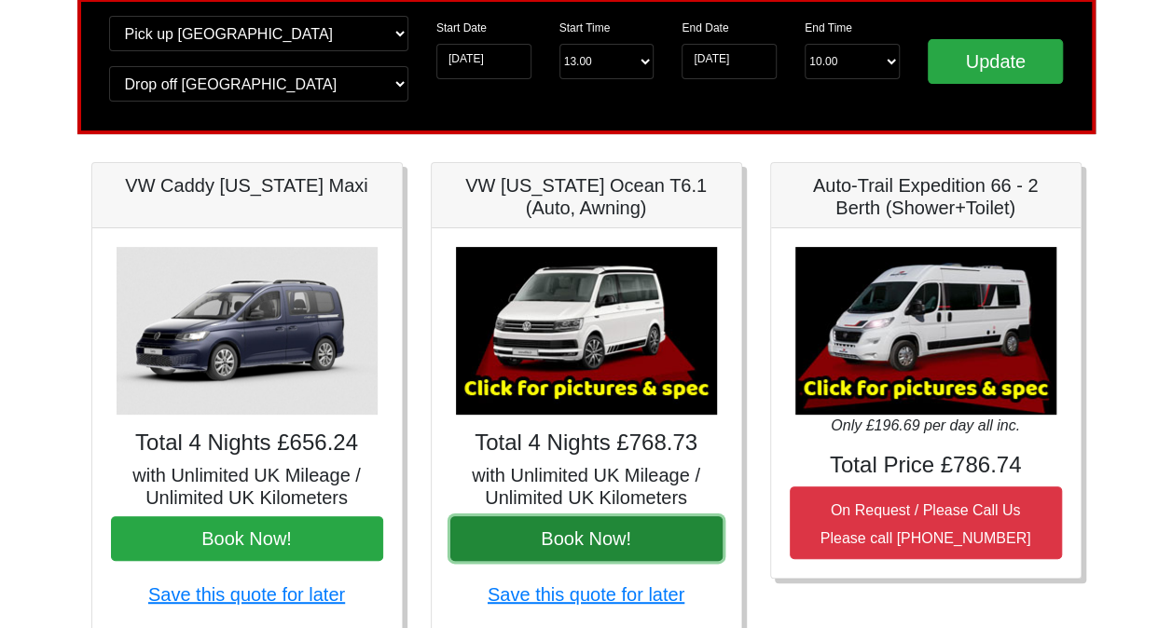
click at [566, 541] on button "Book Now!" at bounding box center [586, 539] width 272 height 45
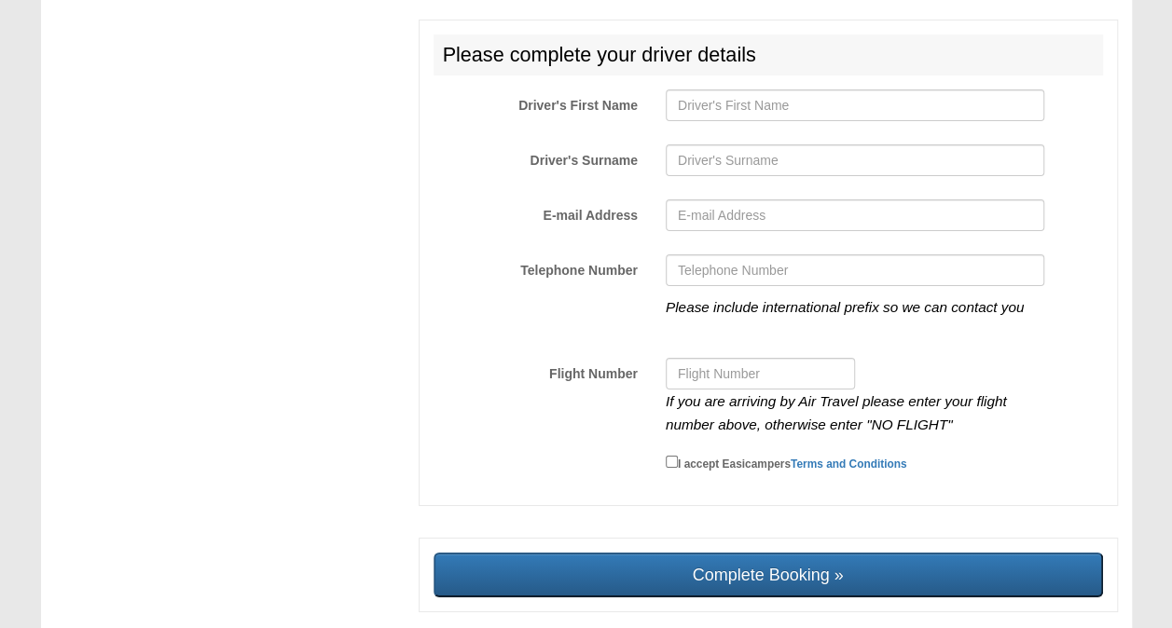
scroll to position [3229, 0]
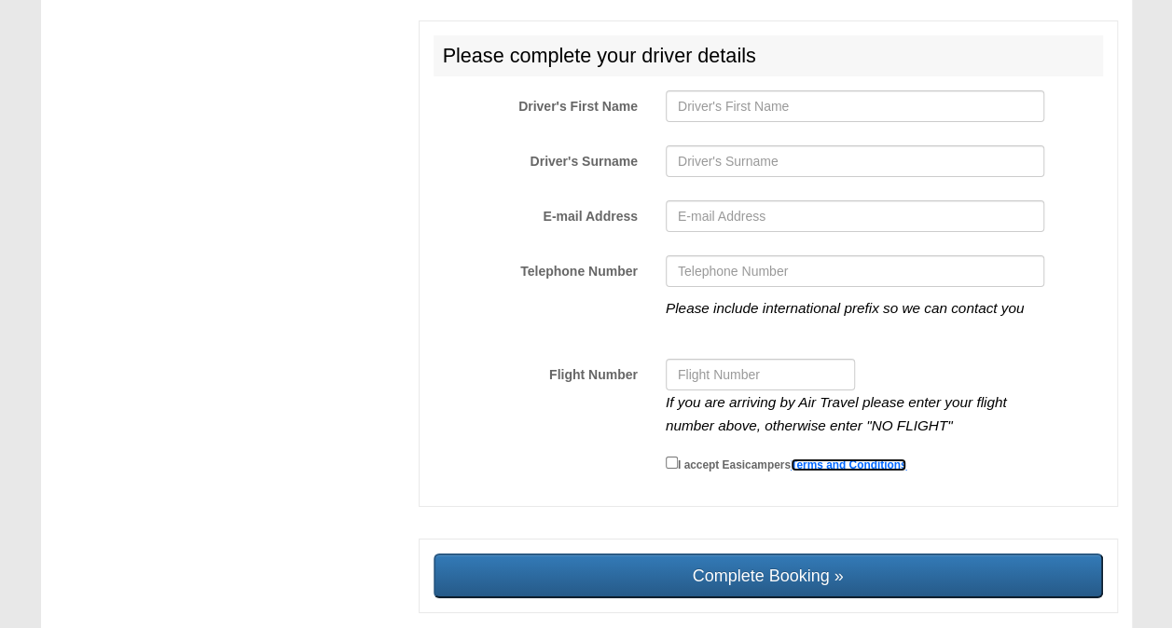
click at [861, 459] on link "Terms and Conditions" at bounding box center [849, 465] width 117 height 13
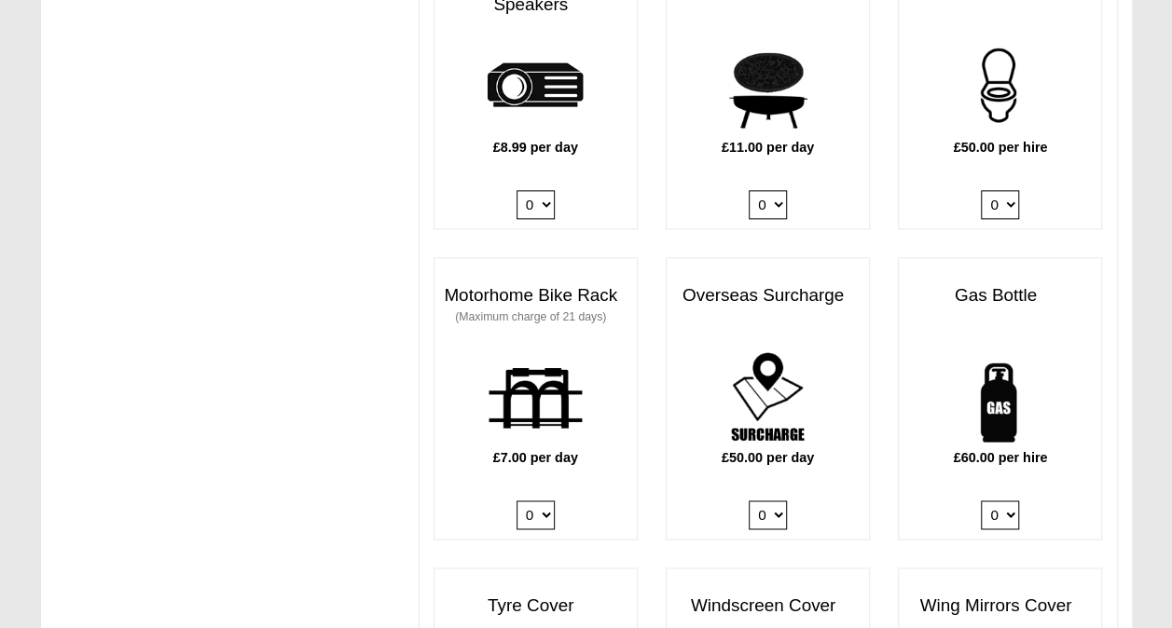
scroll to position [1108, 0]
click at [1008, 500] on select "0 1" at bounding box center [1000, 514] width 38 height 29
select select "Gas Bottle x QTY 1 @ 60.00 GBP per hire."
click at [981, 500] on select "0 1" at bounding box center [1000, 514] width 38 height 29
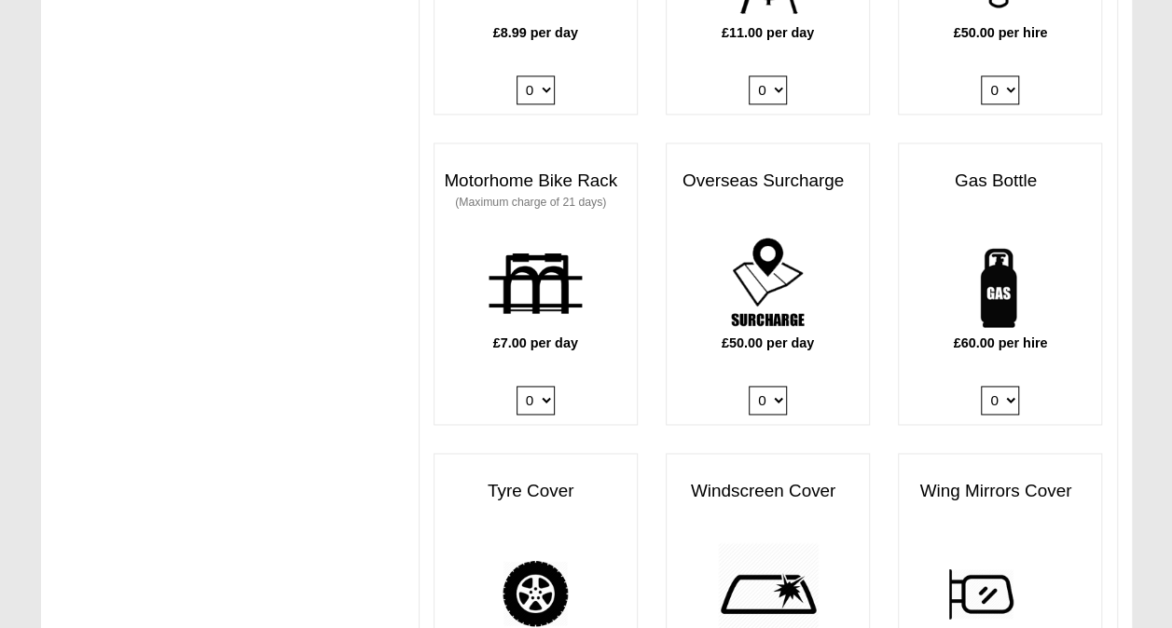
scroll to position [1234, 0]
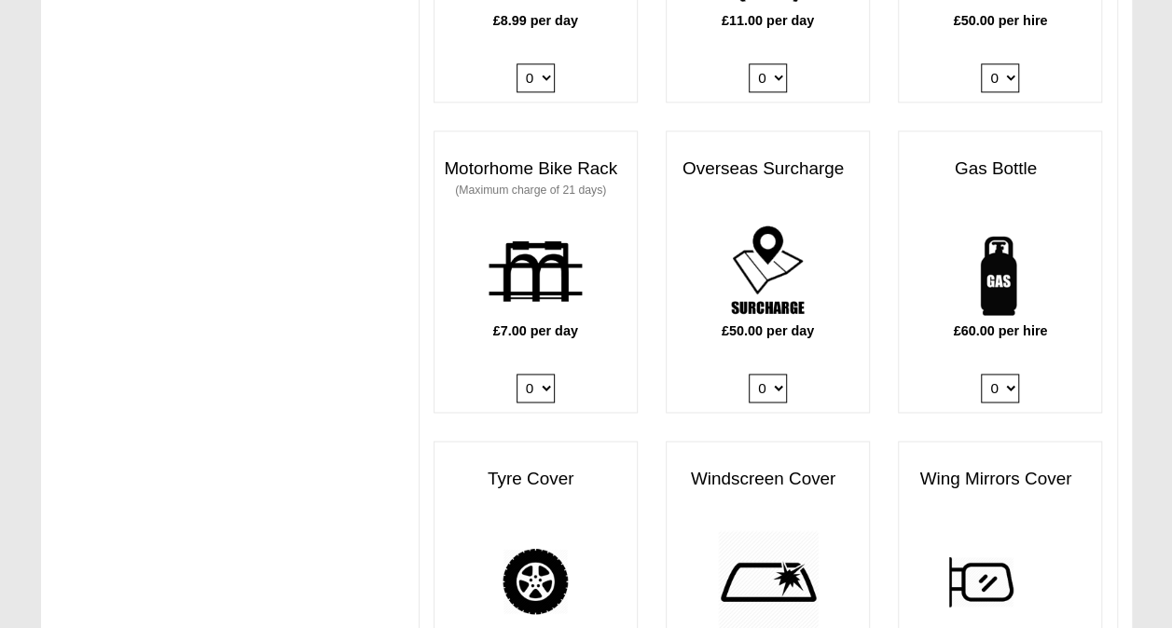
click at [1008, 374] on select "0 1" at bounding box center [1000, 388] width 38 height 29
click at [981, 374] on select "0 1" at bounding box center [1000, 388] width 38 height 29
click at [1007, 384] on div "£60.00 per hire 0 1" at bounding box center [1000, 316] width 202 height 192
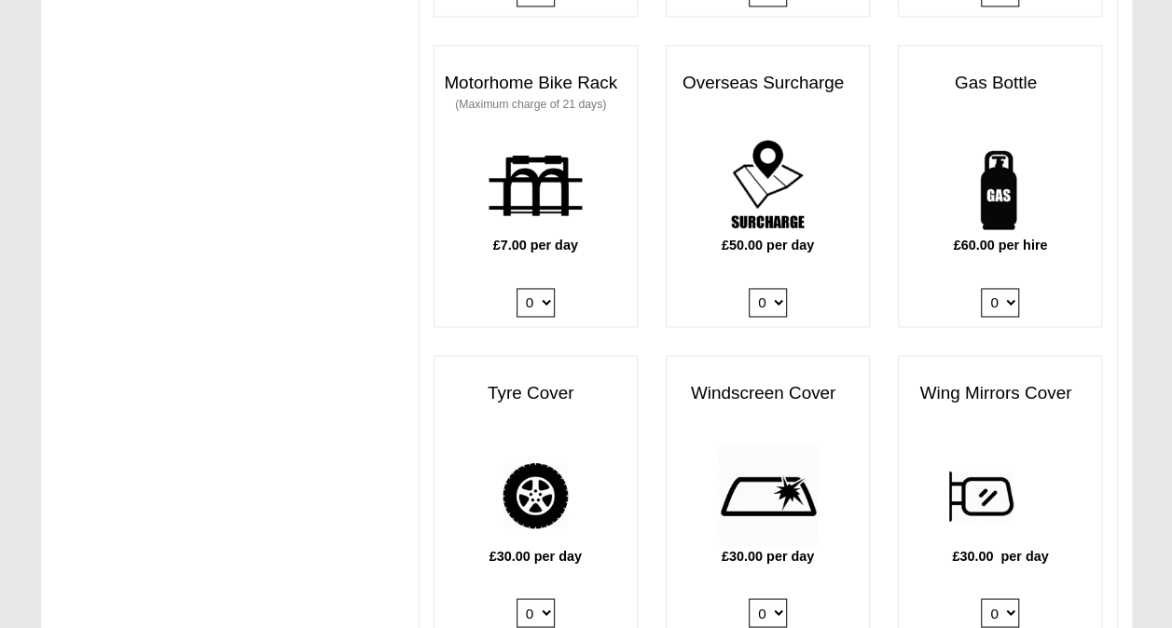
scroll to position [1320, 0]
click at [1011, 287] on select "0 1" at bounding box center [1000, 301] width 38 height 29
select select "Gas Bottle x QTY 1 @ 60.00 GBP per hire."
click at [981, 287] on select "0 1" at bounding box center [1000, 301] width 38 height 29
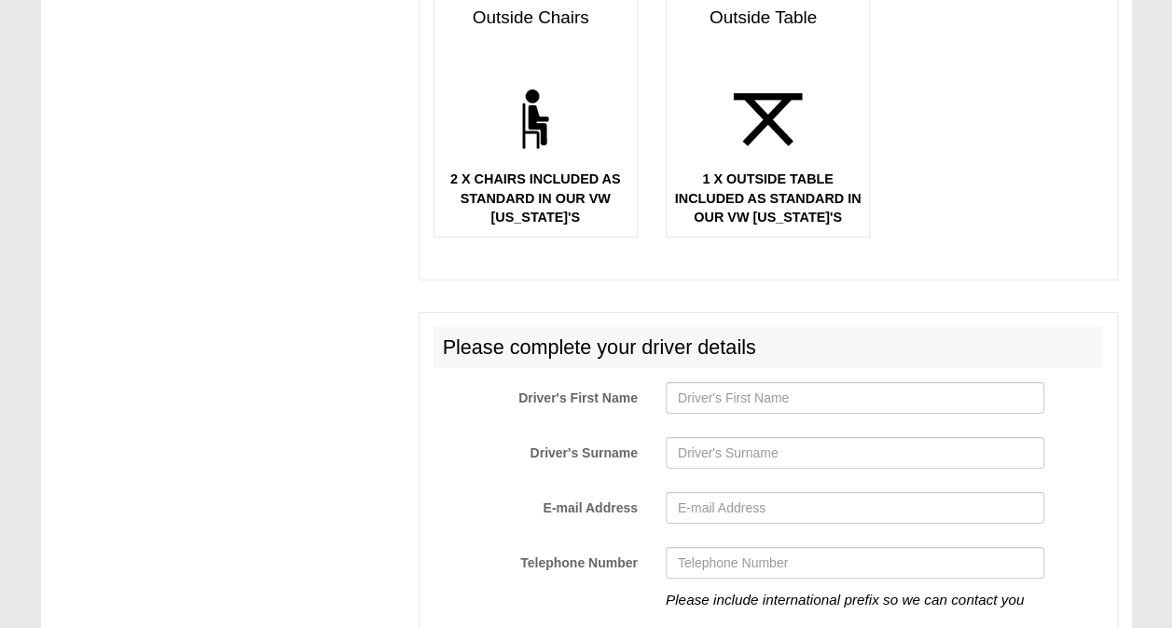
scroll to position [2938, 0]
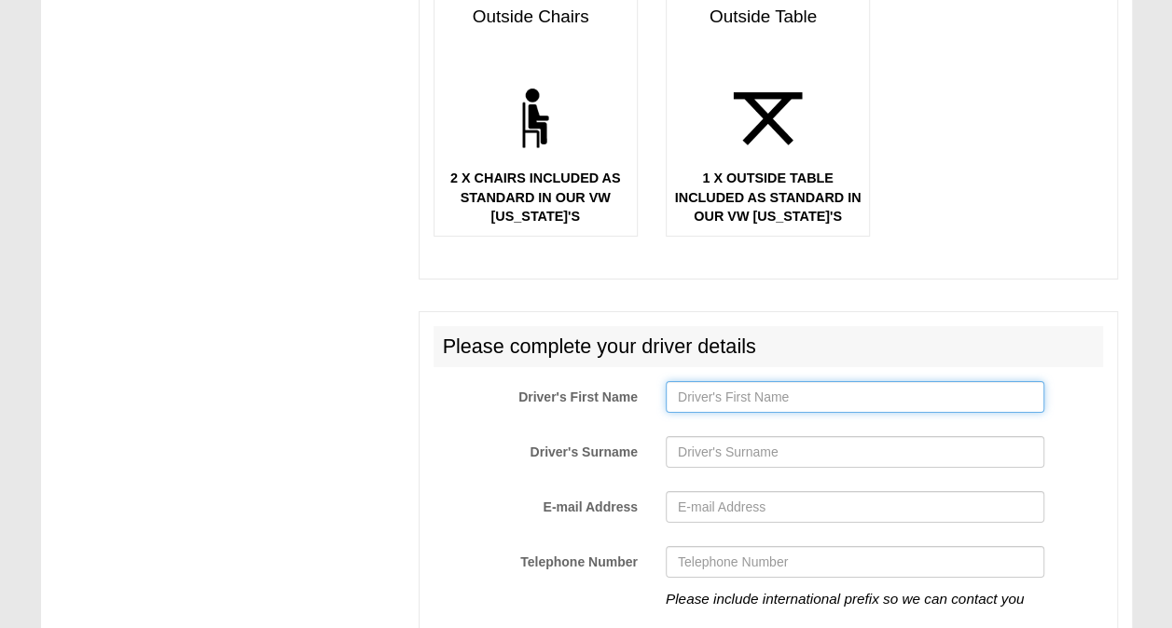
click at [710, 381] on input "Driver's First Name" at bounding box center [855, 397] width 379 height 32
type input "Euan"
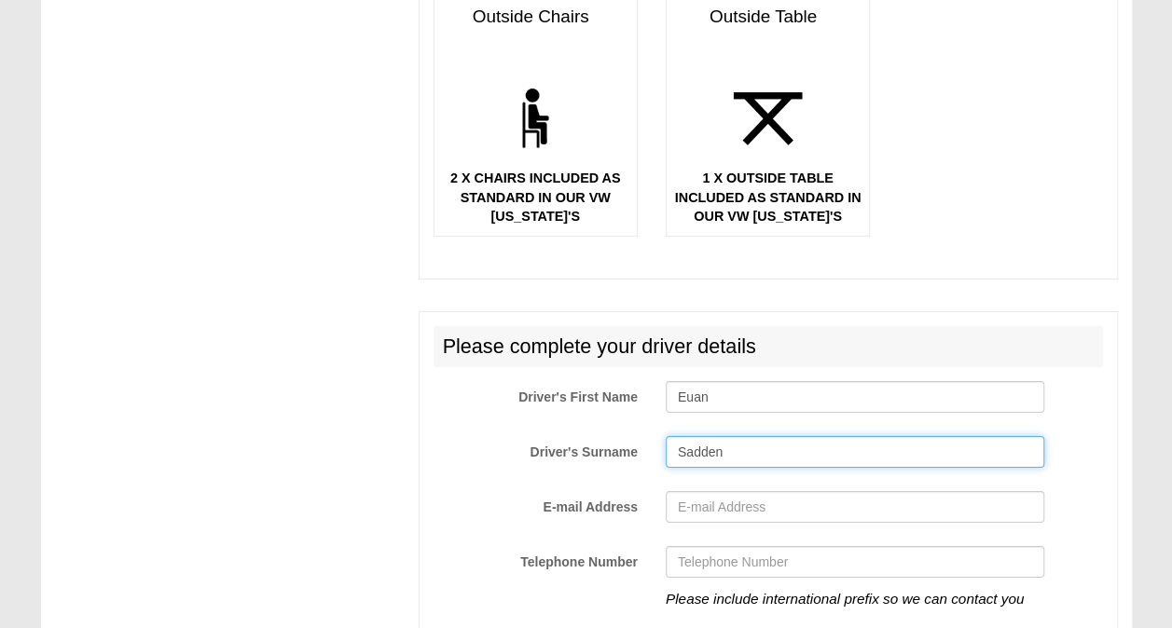
type input "Sadden"
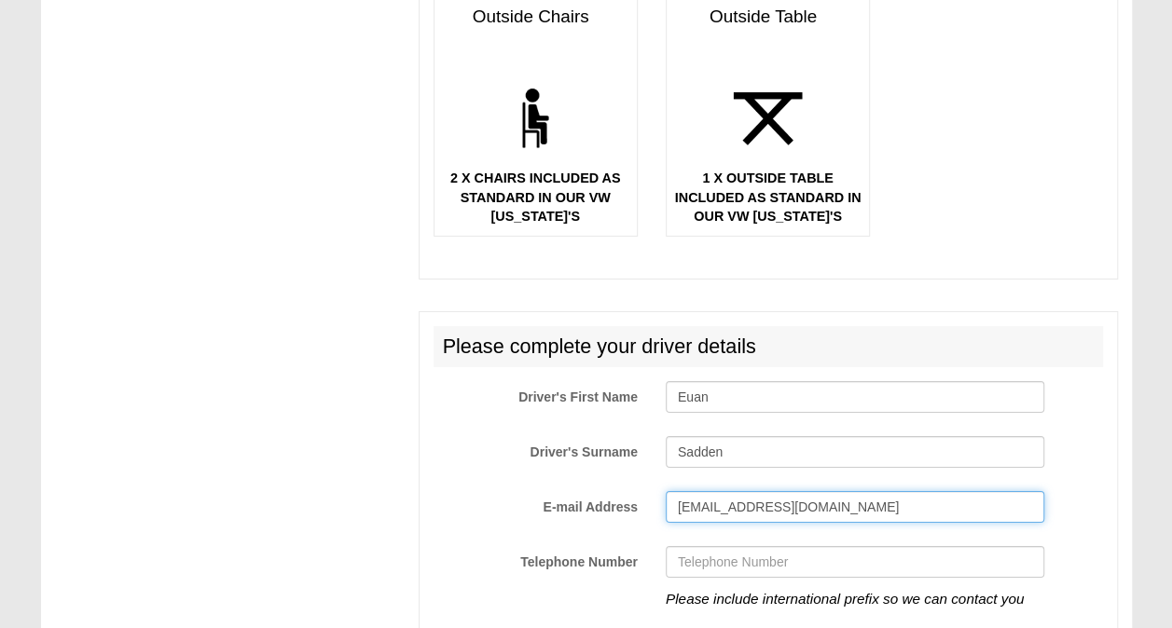
type input "esadden@icloud.com"
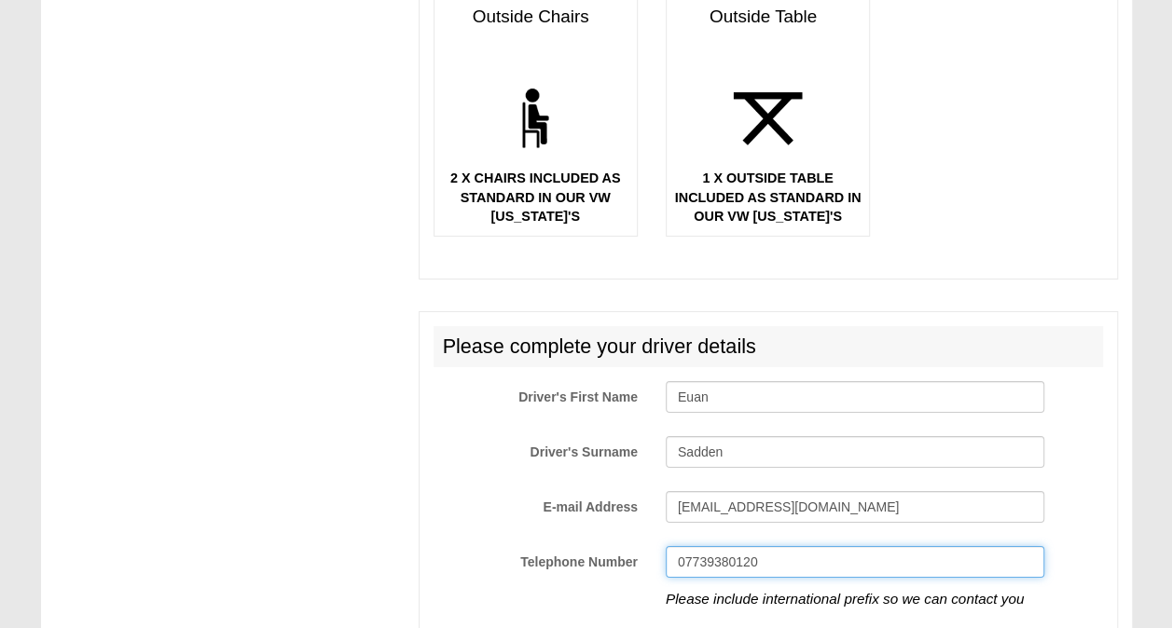
type input "07739380120"
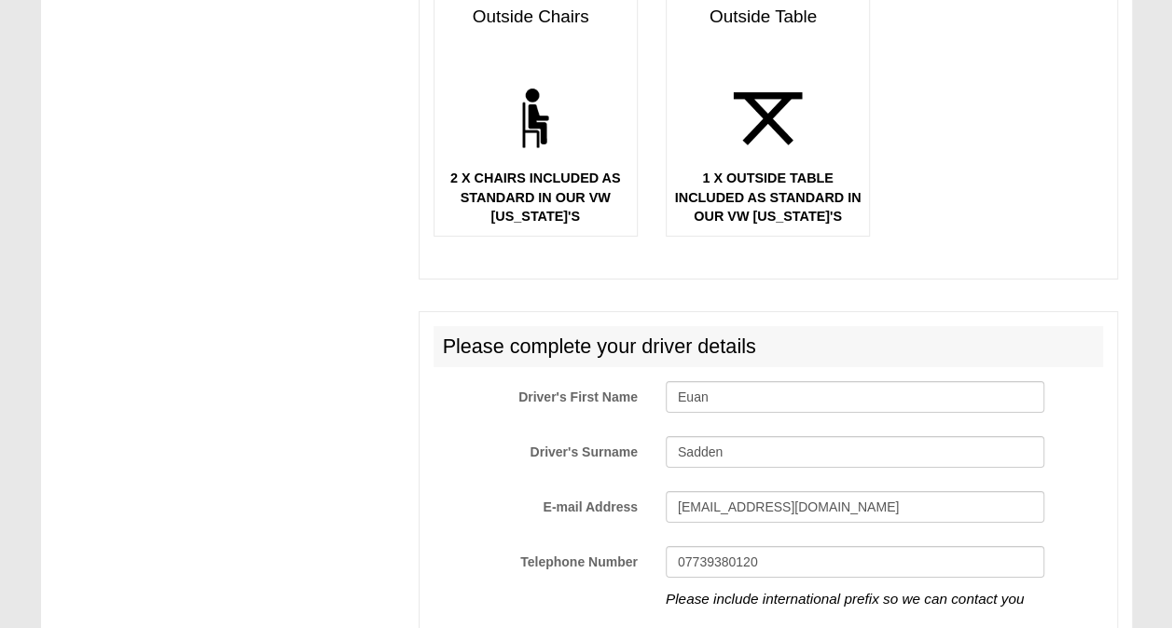
click at [535, 507] on div "Please complete your driver details Driver's First Name Euan Driver's Surname S…" at bounding box center [768, 554] width 699 height 487
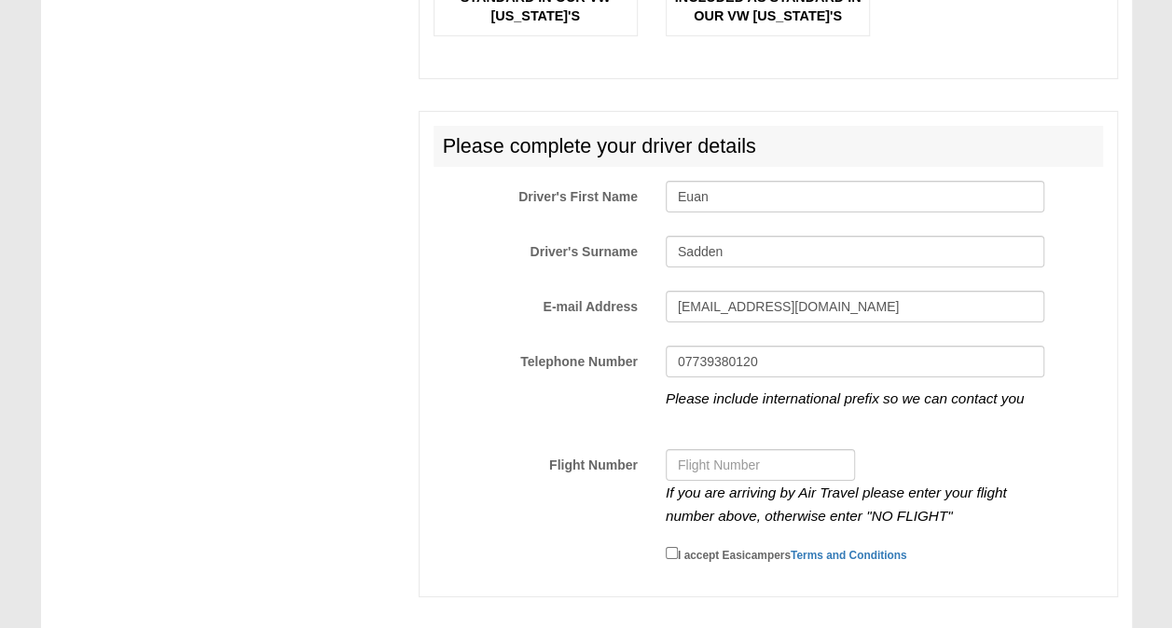
scroll to position [3141, 0]
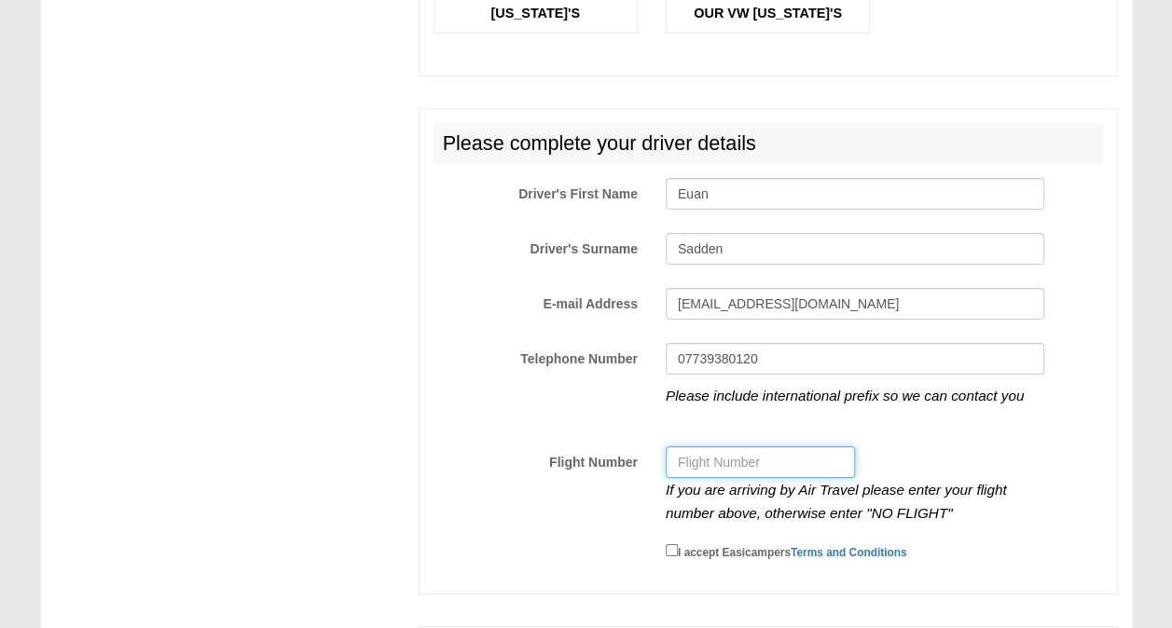
click at [697, 447] on input "Flight Number" at bounding box center [760, 463] width 189 height 32
type input "EZY342"
click at [673, 545] on input "I accept Easicampers Terms and Conditions" at bounding box center [672, 551] width 12 height 12
checkbox input "true"
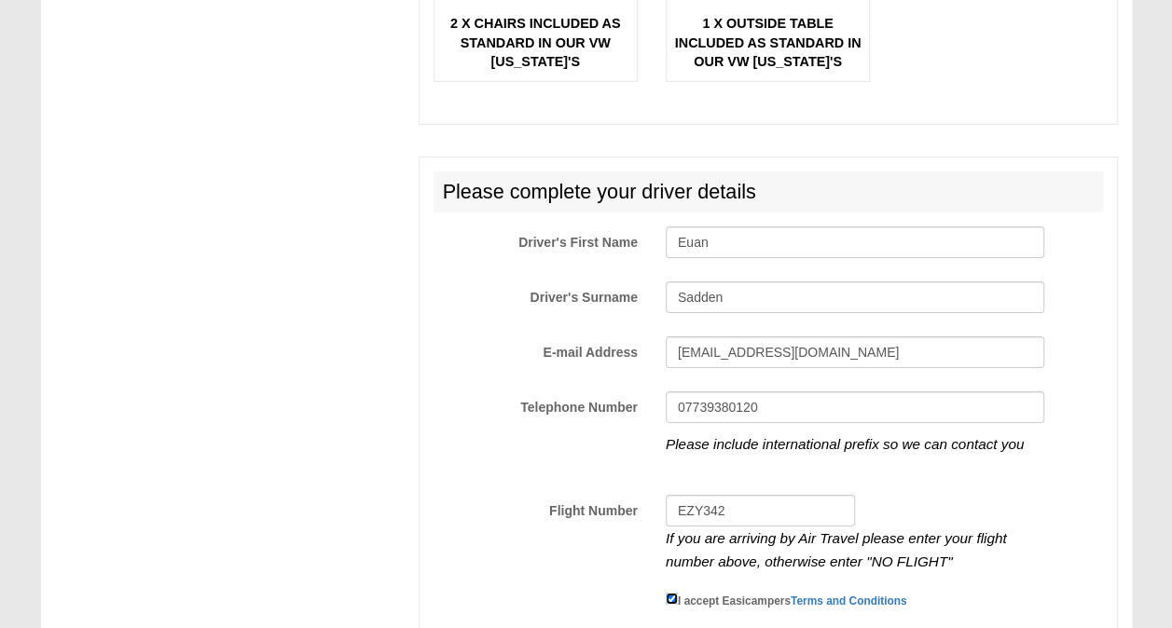
scroll to position [3292, 0]
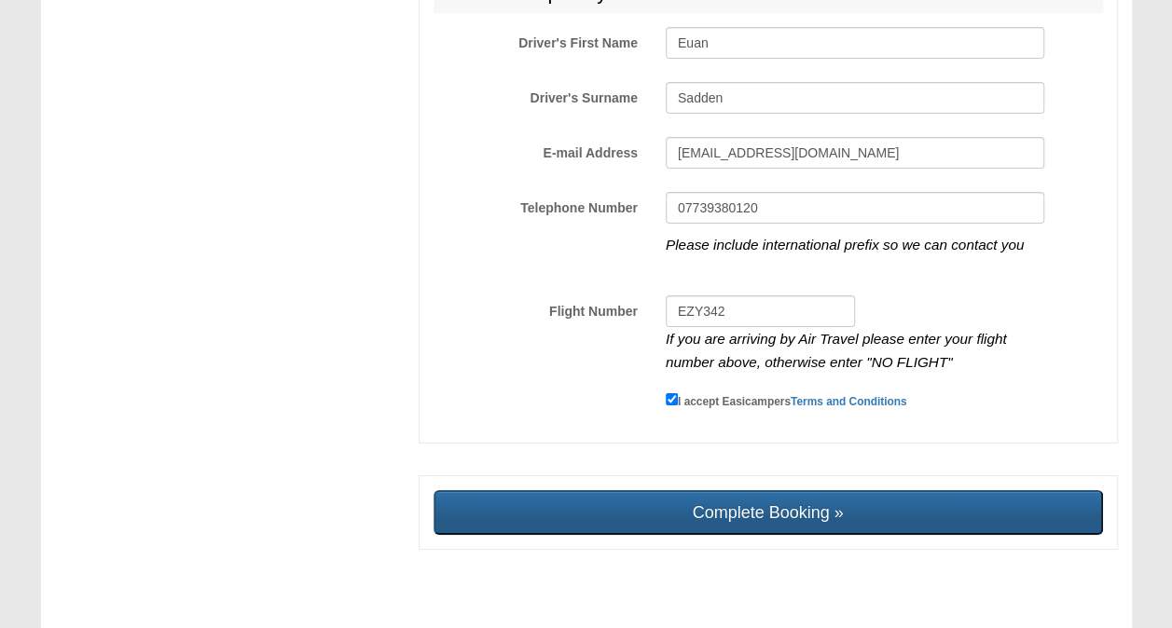
click at [692, 490] on input "Complete Booking »" at bounding box center [768, 512] width 669 height 45
type input "Sending, please wait..."
